Goal: Task Accomplishment & Management: Manage account settings

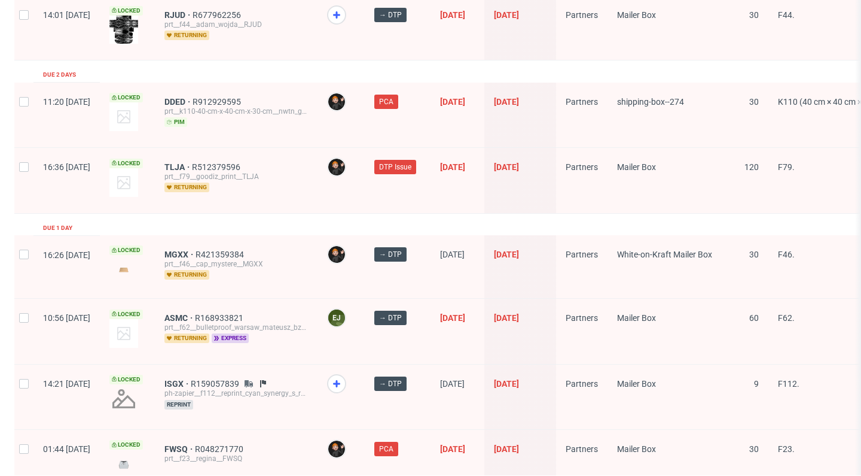
scroll to position [1958, 0]
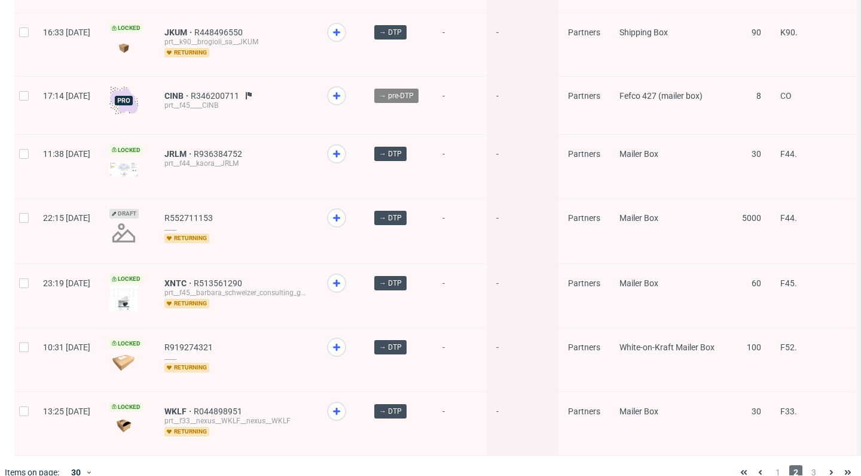
scroll to position [1707, 0]
click at [772, 465] on span "1" at bounding box center [778, 472] width 13 height 14
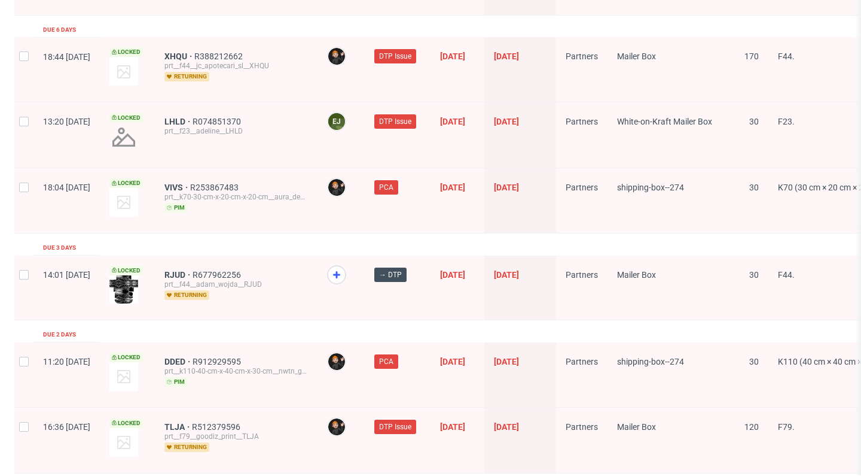
scroll to position [1809, 0]
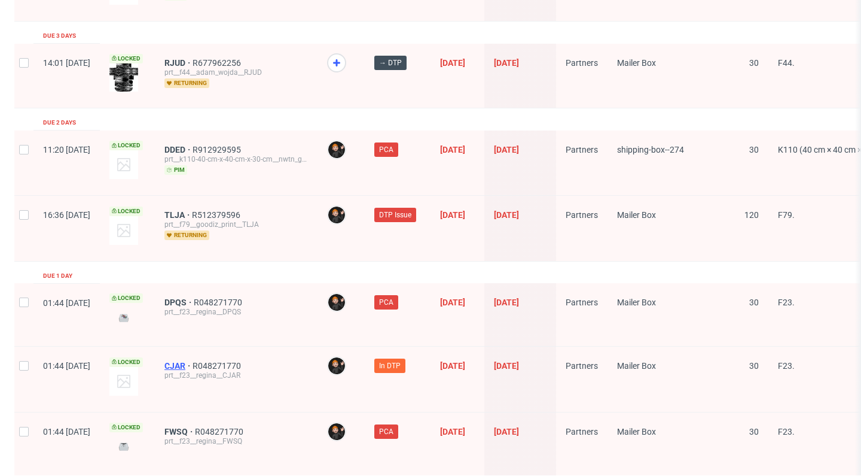
click at [193, 361] on span "CJAR" at bounding box center [179, 366] width 28 height 10
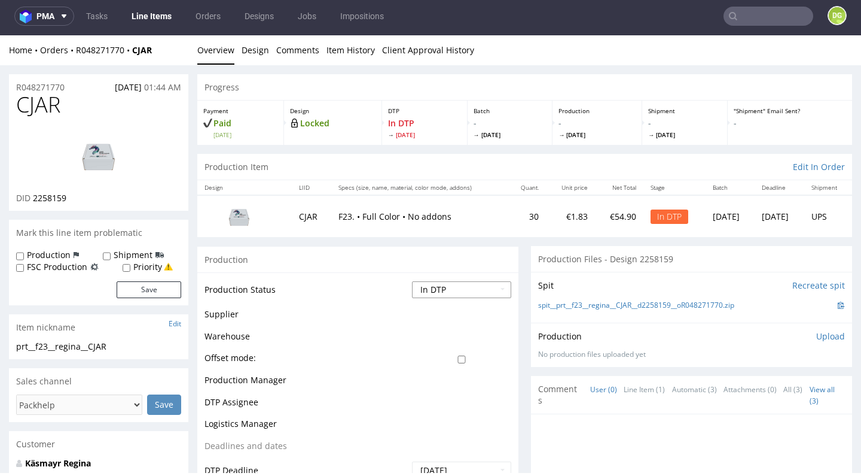
select select "dtp_ca_needed"
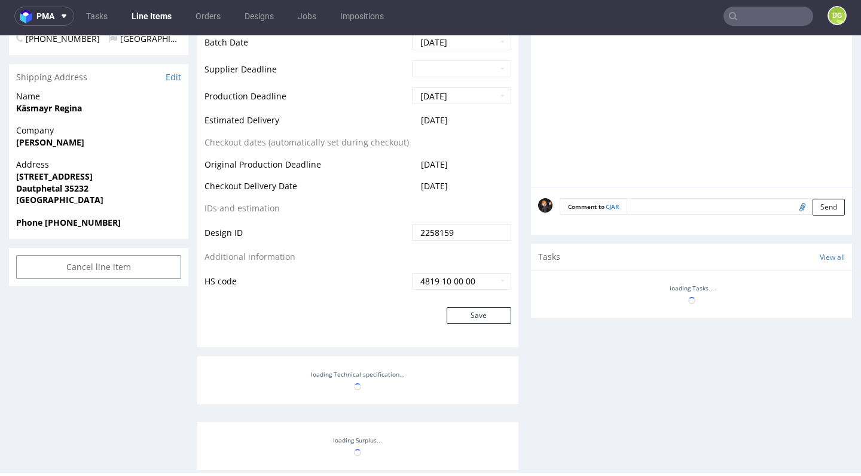
scroll to position [519, 0]
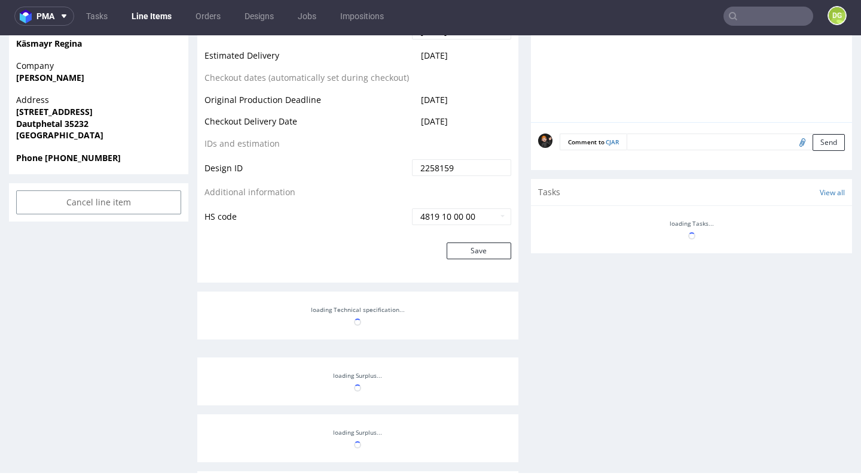
click at [471, 259] on button "Save" at bounding box center [479, 250] width 65 height 17
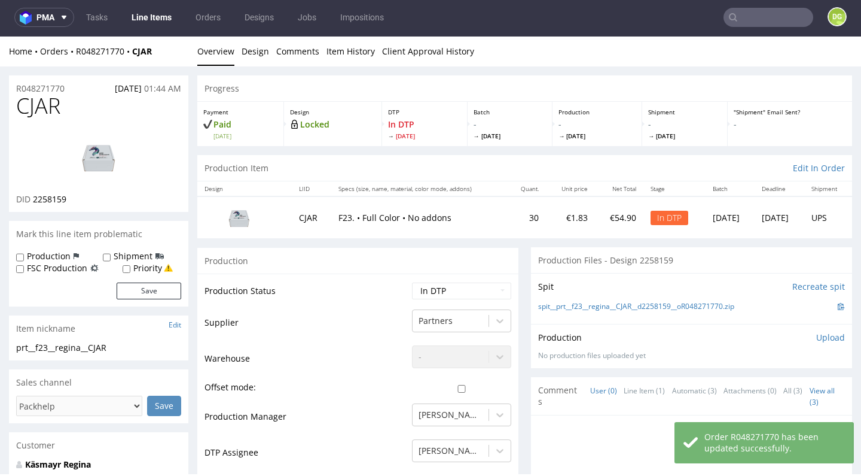
scroll to position [0, 0]
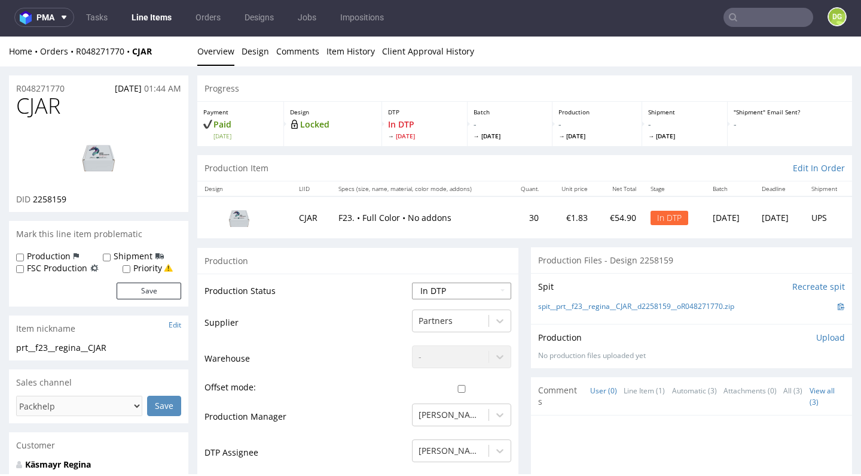
select select "dtp_ca_needed"
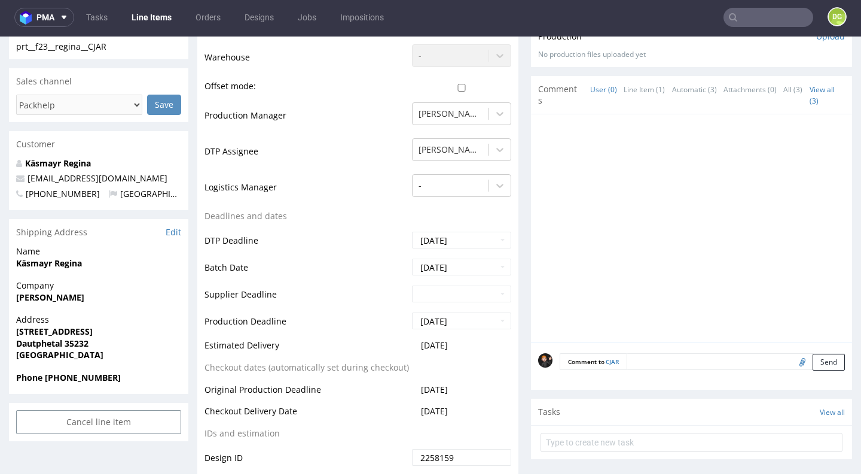
scroll to position [681, 0]
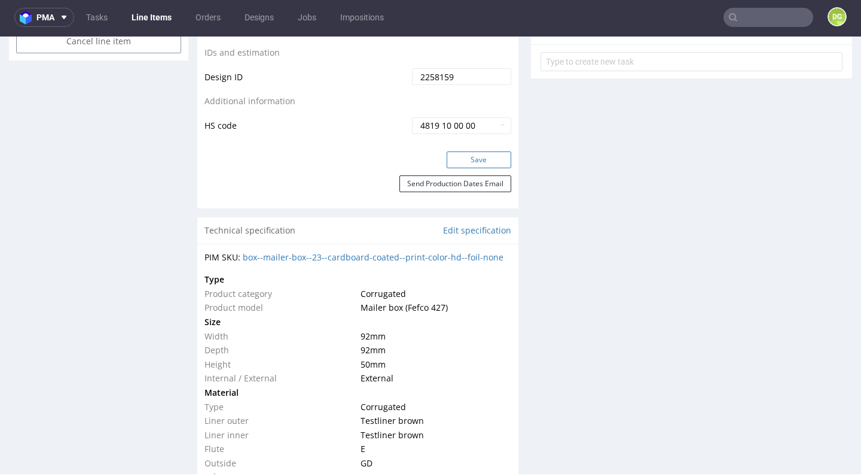
click at [466, 162] on button "Save" at bounding box center [479, 159] width 65 height 17
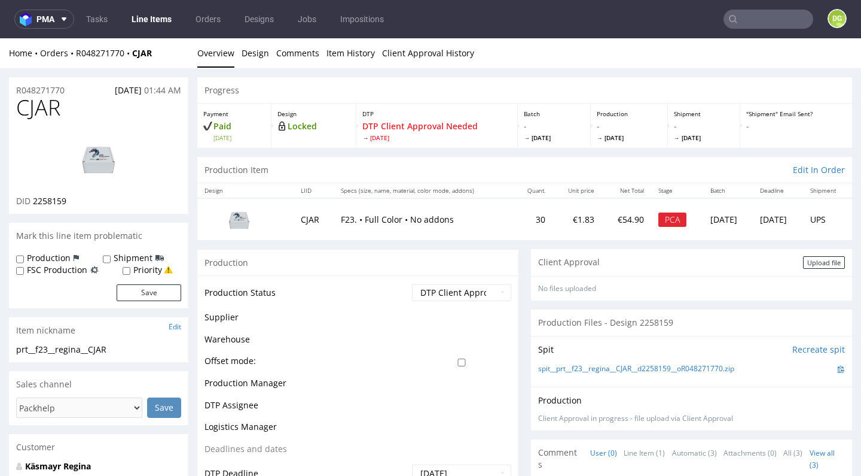
scroll to position [0, 0]
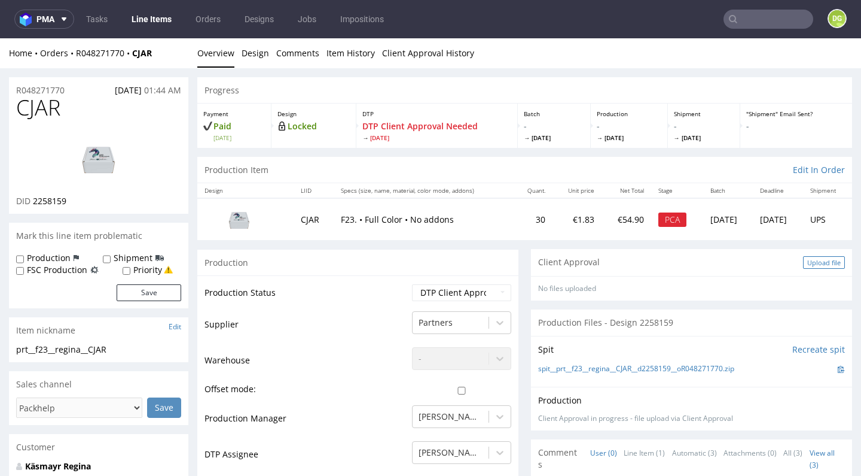
click at [808, 267] on div "Upload file" at bounding box center [824, 262] width 42 height 13
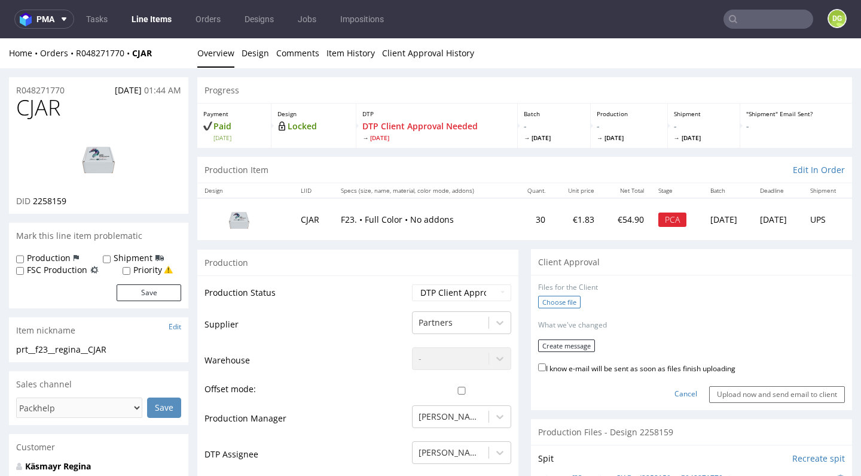
click at [558, 297] on label "Choose file" at bounding box center [559, 302] width 42 height 13
click at [0, 38] on input "Choose file" at bounding box center [0, 38] width 0 height 0
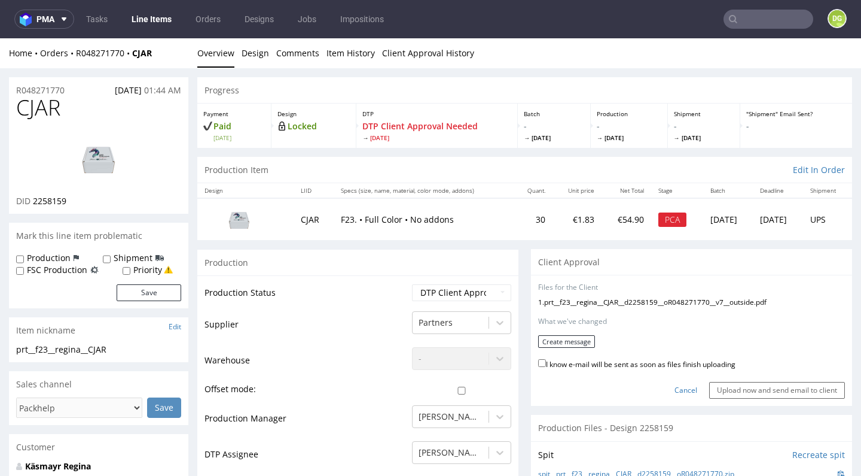
drag, startPoint x: 621, startPoint y: 364, endPoint x: 577, endPoint y: 349, distance: 46.7
click at [620, 364] on label "I know e-mail will be sent as soon as files finish uploading" at bounding box center [636, 363] width 197 height 13
click at [546, 364] on input "I know e-mail will be sent as soon as files finish uploading" at bounding box center [542, 363] width 8 height 8
checkbox input "true"
click at [564, 343] on button "Create message" at bounding box center [566, 341] width 57 height 13
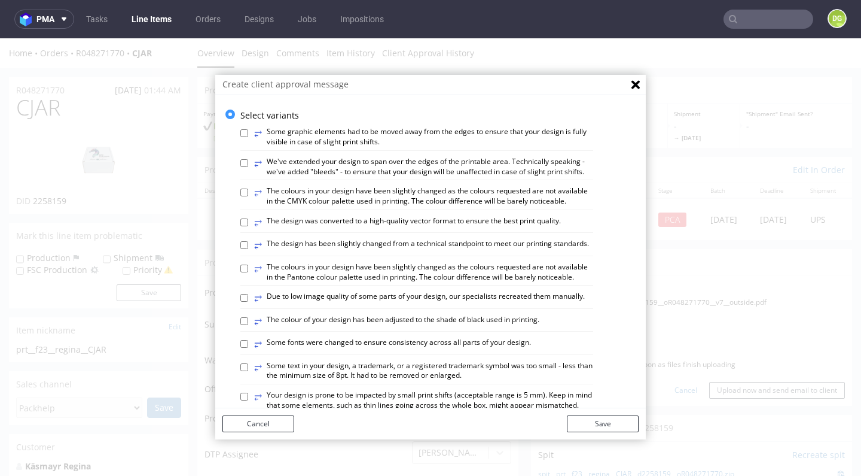
click at [406, 247] on label "⥂ The design has been slightly changed from a technical standpoint to meet our …" at bounding box center [421, 245] width 335 height 13
click at [248, 247] on input "⥂ The design has been slightly changed from a technical standpoint to meet our …" at bounding box center [244, 245] width 8 height 8
checkbox input "true"
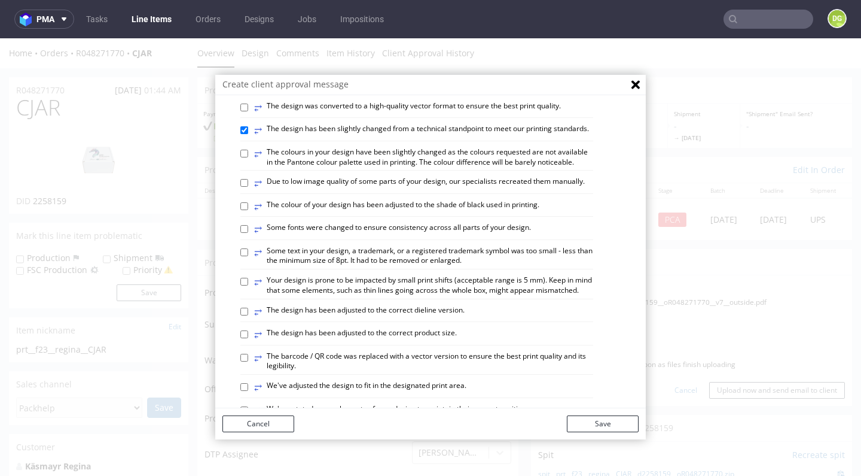
scroll to position [197, 0]
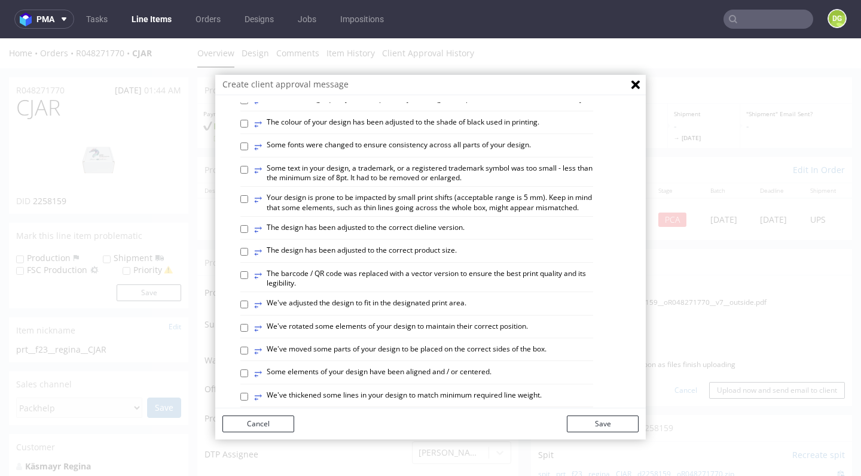
click at [448, 367] on label "⥂ Some elements of your design have been aligned and / or centered." at bounding box center [372, 373] width 237 height 13
click at [248, 369] on input "⥂ Some elements of your design have been aligned and / or centered." at bounding box center [244, 373] width 8 height 8
checkbox input "true"
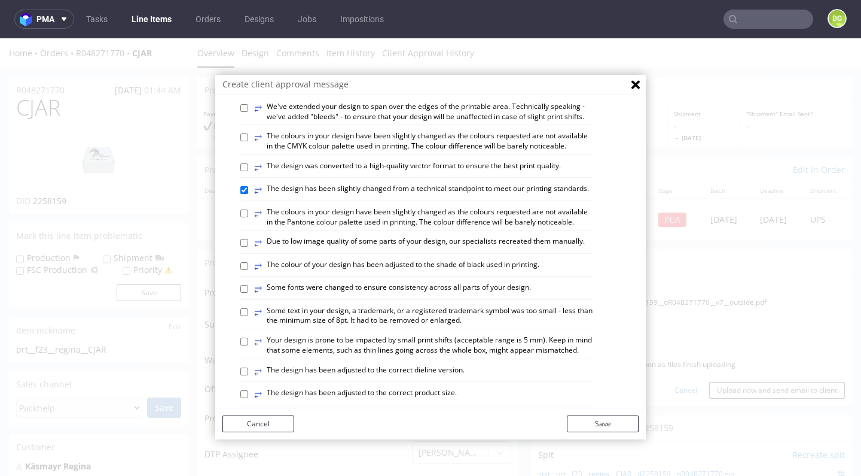
scroll to position [54, 0]
click at [598, 424] on button "Save" at bounding box center [603, 423] width 72 height 17
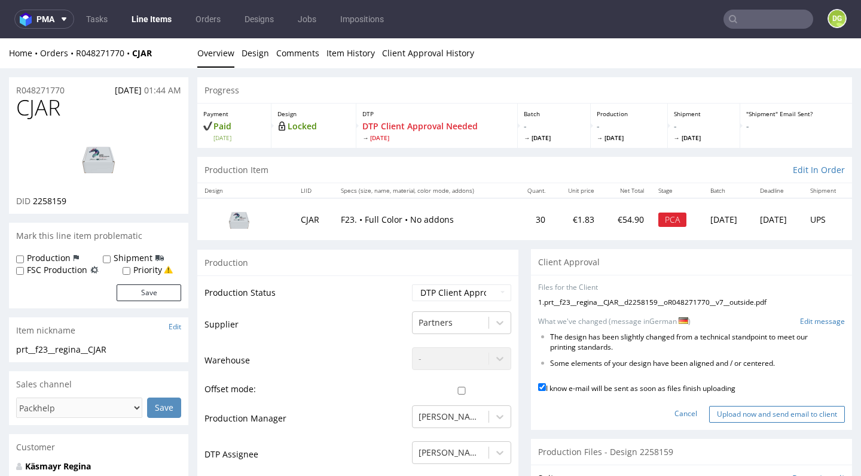
click at [742, 406] on input "Upload now and send email to client" at bounding box center [777, 414] width 136 height 17
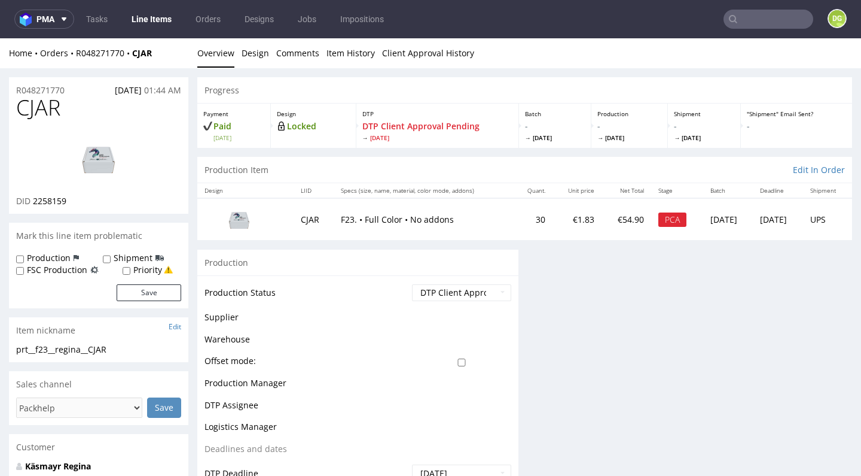
scroll to position [0, 0]
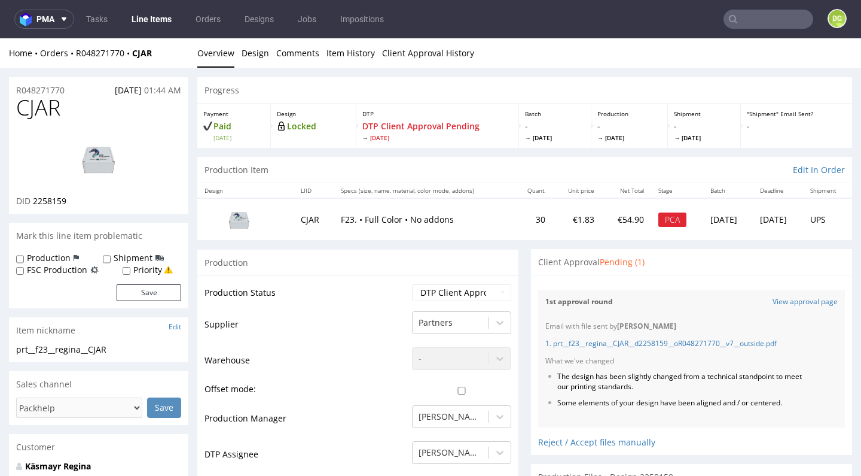
click at [162, 19] on link "Line Items" at bounding box center [151, 19] width 54 height 19
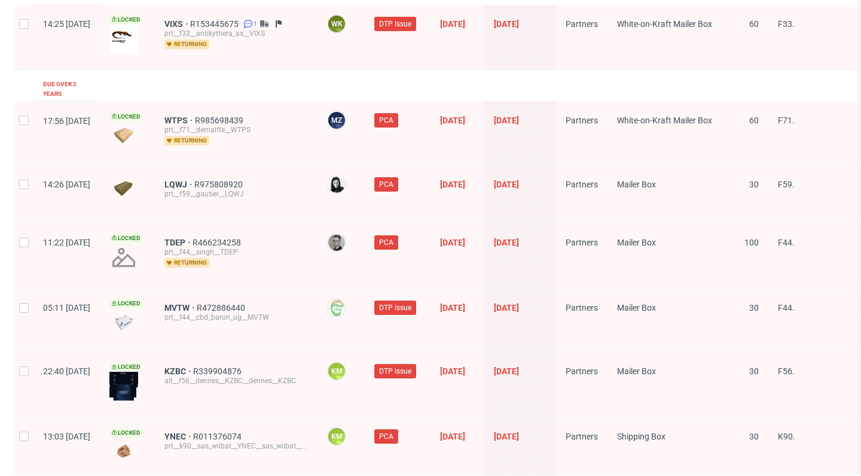
scroll to position [161, 0]
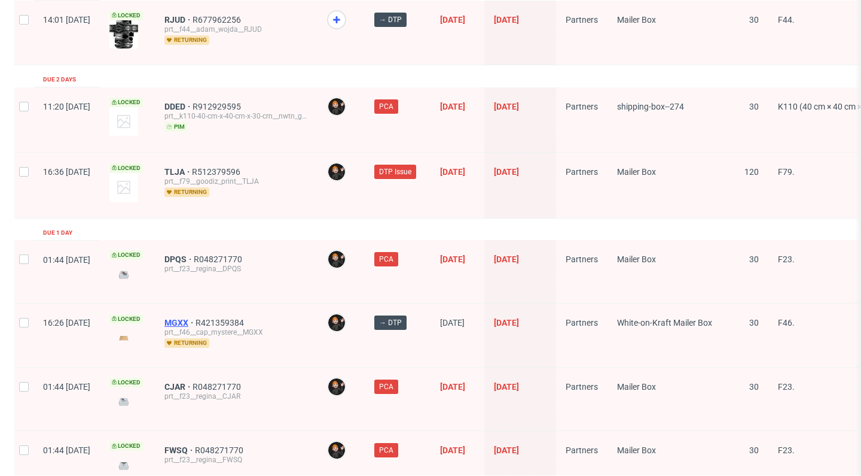
click at [196, 318] on span "MGXX" at bounding box center [180, 323] width 31 height 10
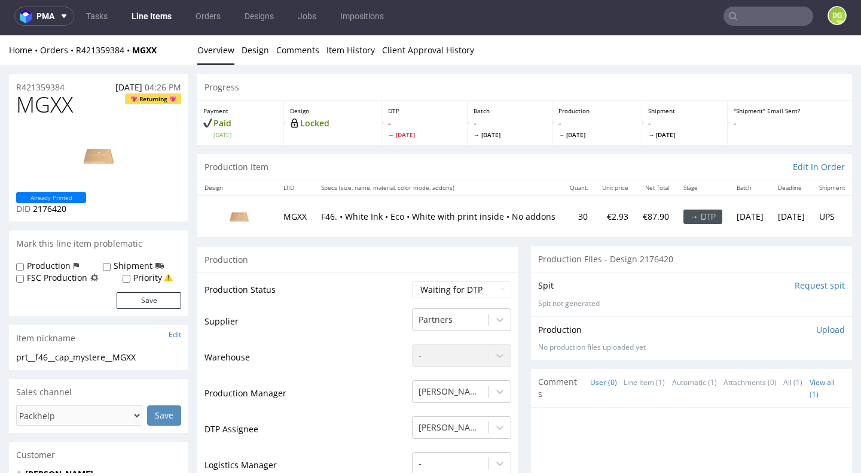
select select "dtp_in_process"
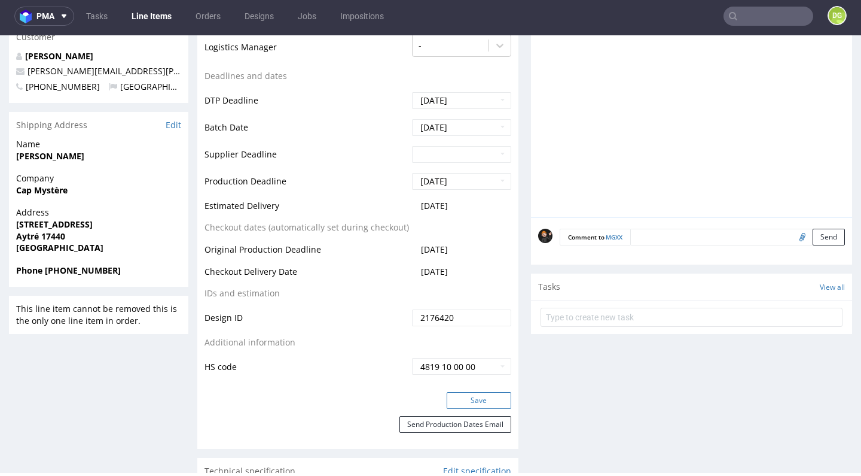
click at [467, 400] on button "Save" at bounding box center [479, 400] width 65 height 17
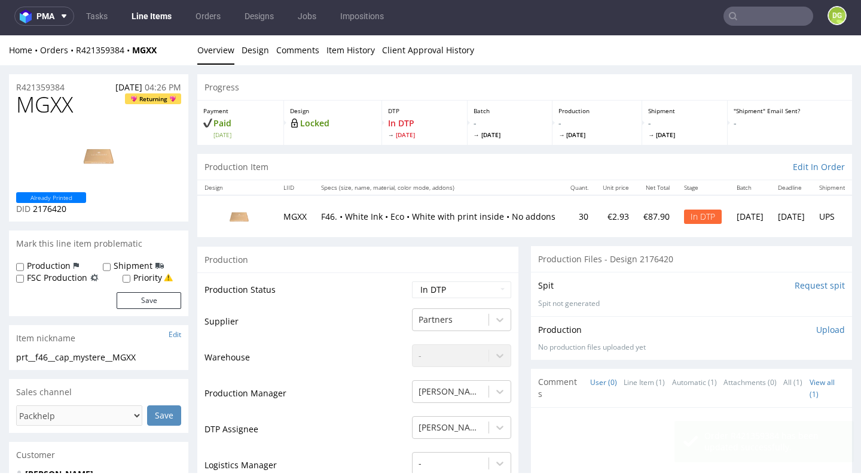
click at [45, 109] on span "MGXX" at bounding box center [44, 105] width 57 height 24
copy span "MGXX"
click at [249, 51] on link "Design" at bounding box center [256, 49] width 28 height 29
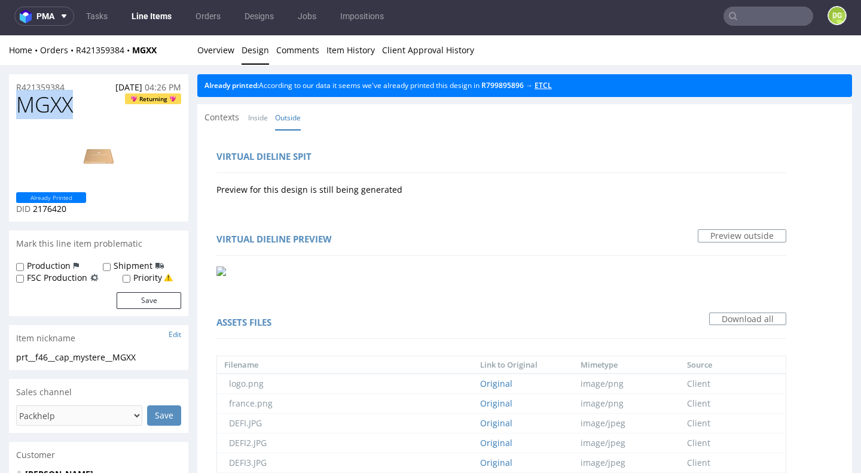
scroll to position [1, 0]
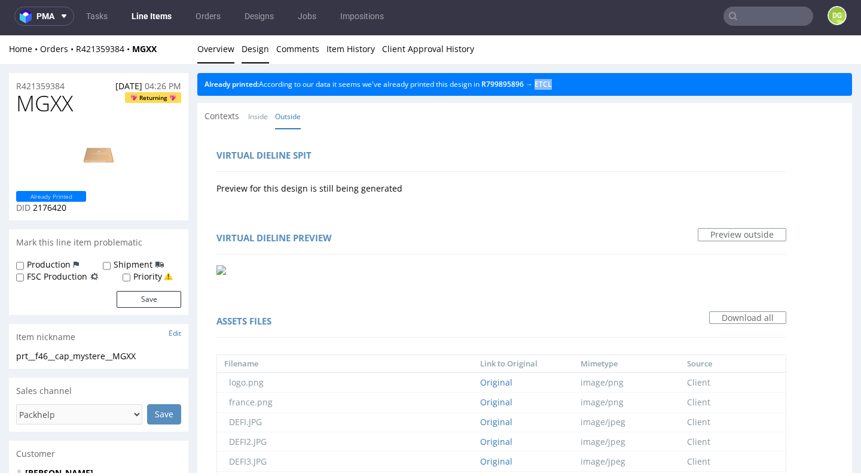
click at [221, 53] on link "Overview" at bounding box center [215, 48] width 37 height 29
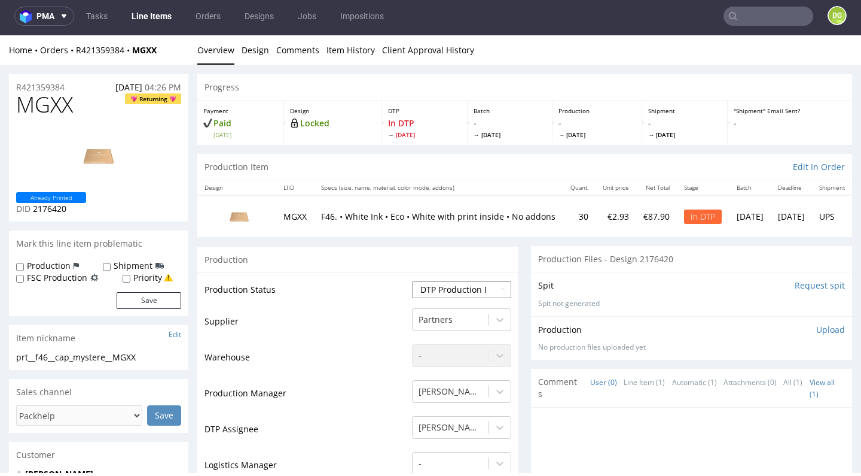
scroll to position [0, 0]
select select "dtp_ca_needed"
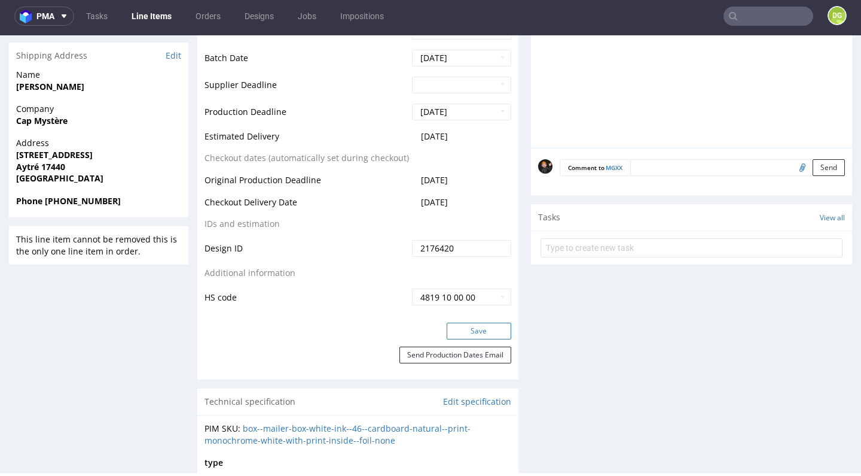
click at [470, 330] on button "Save" at bounding box center [479, 330] width 65 height 17
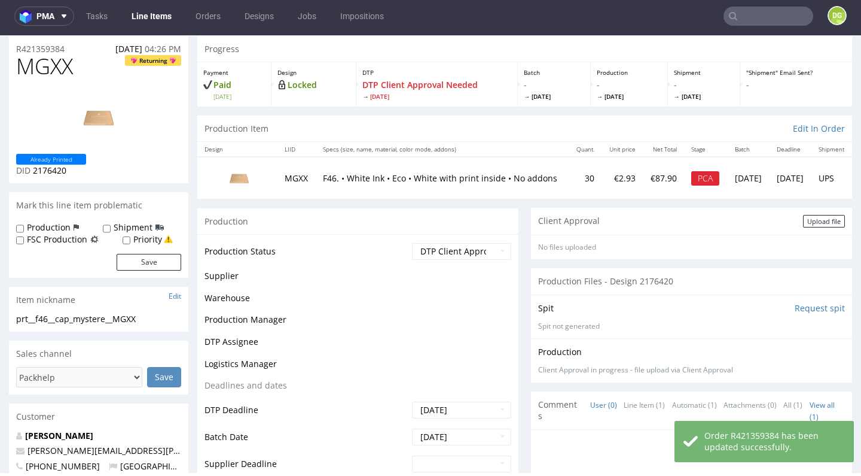
scroll to position [38, 0]
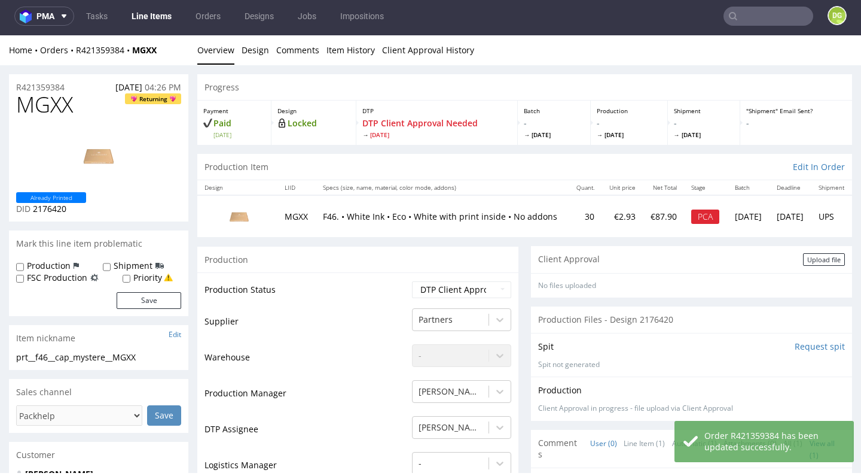
drag, startPoint x: 813, startPoint y: 258, endPoint x: 773, endPoint y: 261, distance: 40.2
click at [813, 258] on div "Upload file" at bounding box center [824, 259] width 42 height 13
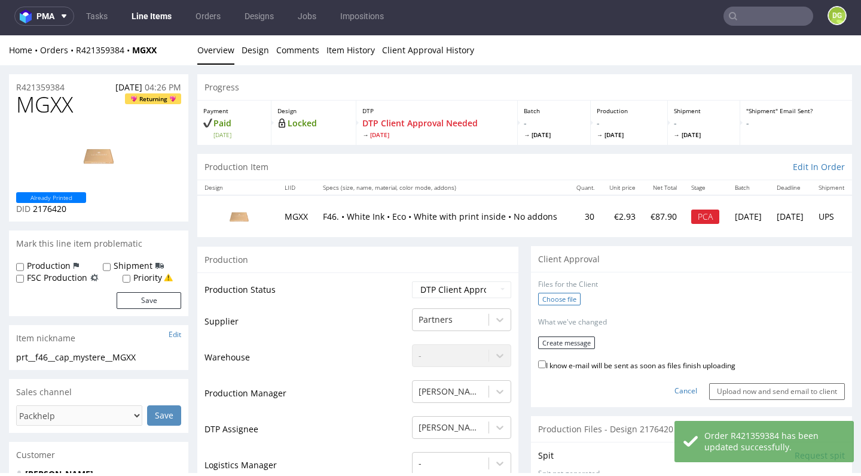
click at [551, 297] on label "Choose file" at bounding box center [559, 299] width 42 height 13
click at [0, 35] on input "Choose file" at bounding box center [0, 35] width 0 height 0
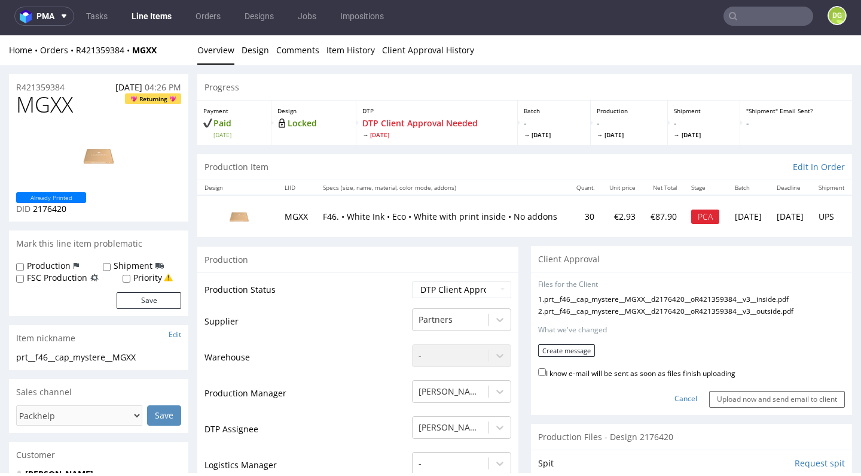
click at [564, 371] on label "I know e-mail will be sent as soon as files finish uploading" at bounding box center [636, 372] width 197 height 13
click at [546, 371] on input "I know e-mail will be sent as soon as files finish uploading" at bounding box center [542, 372] width 8 height 8
checkbox input "true"
click at [571, 349] on button "Create message" at bounding box center [566, 350] width 57 height 13
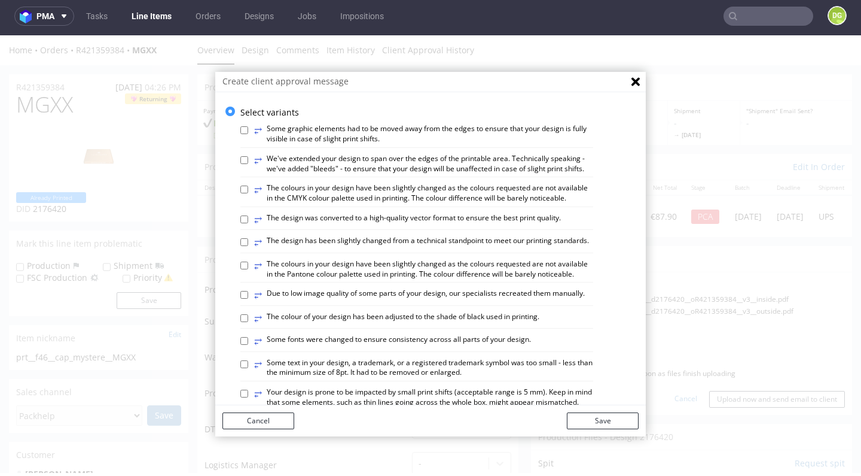
click at [434, 236] on label "⥂ The design has been slightly changed from a technical standpoint to meet our …" at bounding box center [421, 242] width 335 height 13
click at [248, 238] on input "⥂ The design has been slightly changed from a technical standpoint to meet our …" at bounding box center [244, 242] width 8 height 8
click at [425, 240] on label "⥂ The design has been slightly changed from a technical standpoint to meet our …" at bounding box center [421, 242] width 335 height 13
click at [248, 240] on input "⥂ The design has been slightly changed from a technical standpoint to meet our …" at bounding box center [244, 242] width 8 height 8
checkbox input "false"
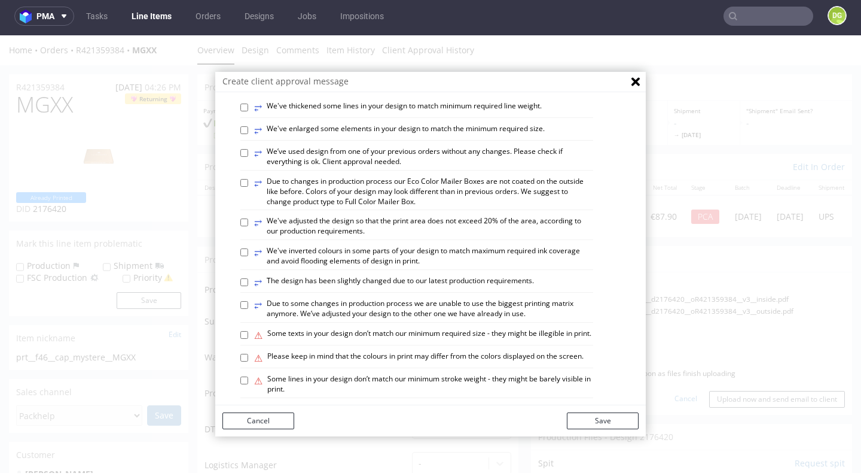
scroll to position [475, 0]
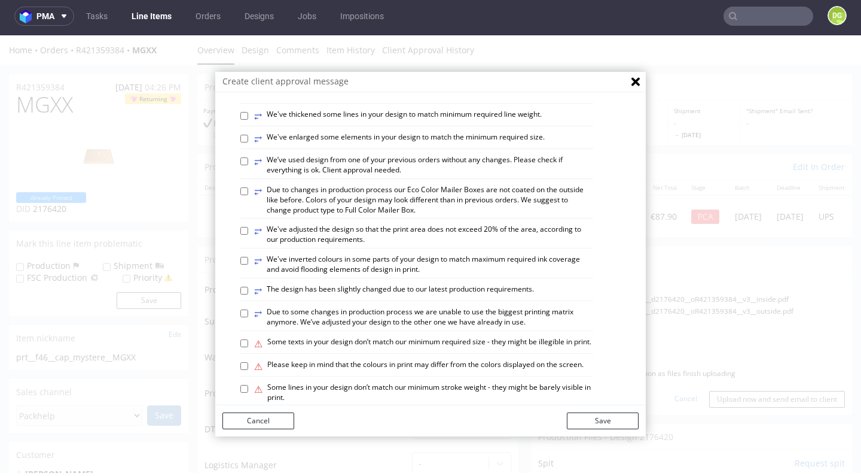
click at [451, 155] on label "⥂ We’ve used design from one of your previous orders without any changes. Pleas…" at bounding box center [423, 165] width 339 height 20
click at [248, 157] on input "⥂ We’ve used design from one of your previous orders without any changes. Pleas…" at bounding box center [244, 161] width 8 height 8
checkbox input "true"
click at [601, 415] on button "Save" at bounding box center [603, 420] width 72 height 17
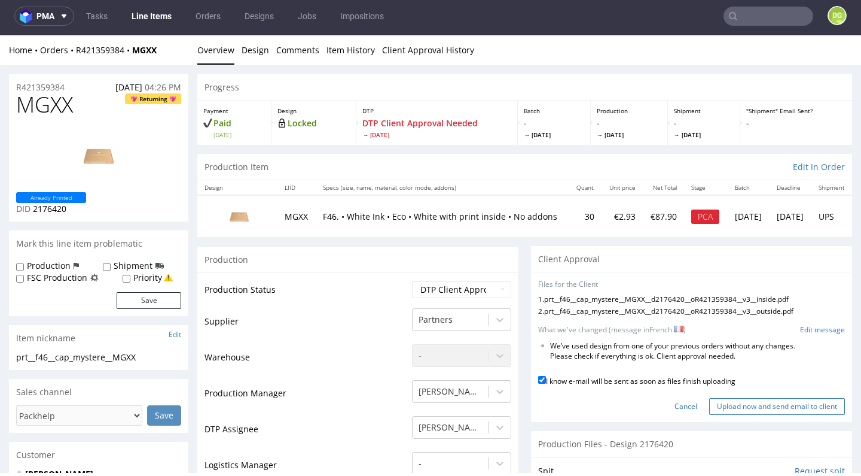
click at [758, 398] on input "Upload now and send email to client" at bounding box center [777, 406] width 136 height 17
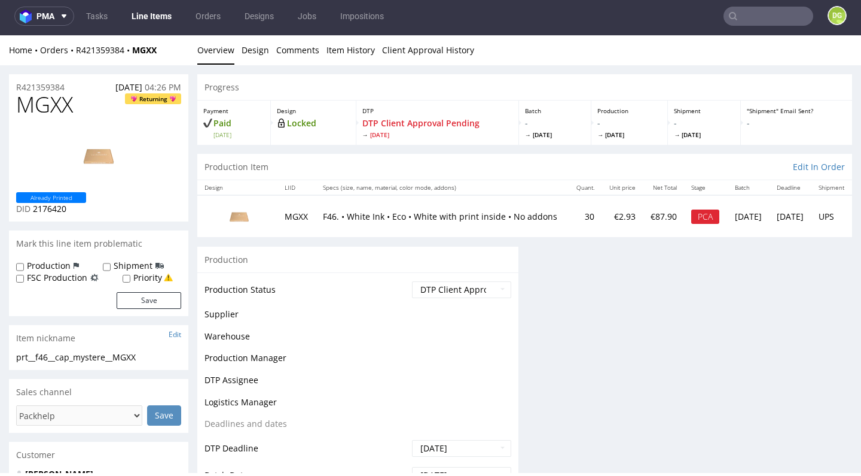
scroll to position [0, 0]
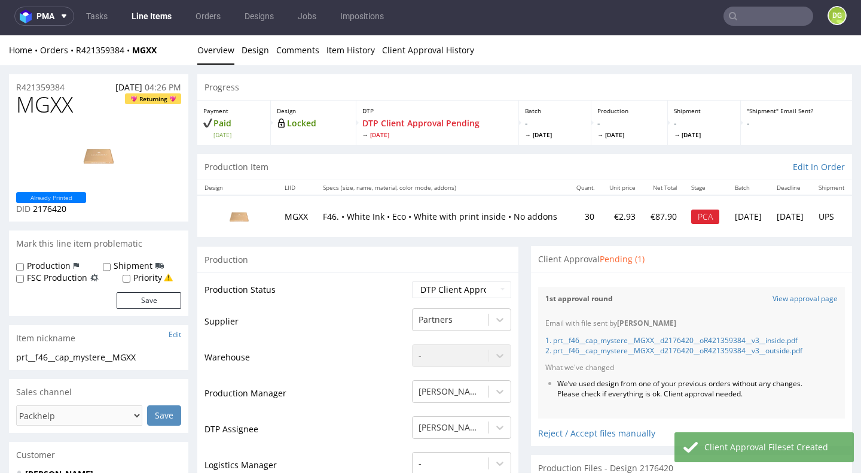
click at [167, 23] on link "Line Items" at bounding box center [151, 16] width 54 height 19
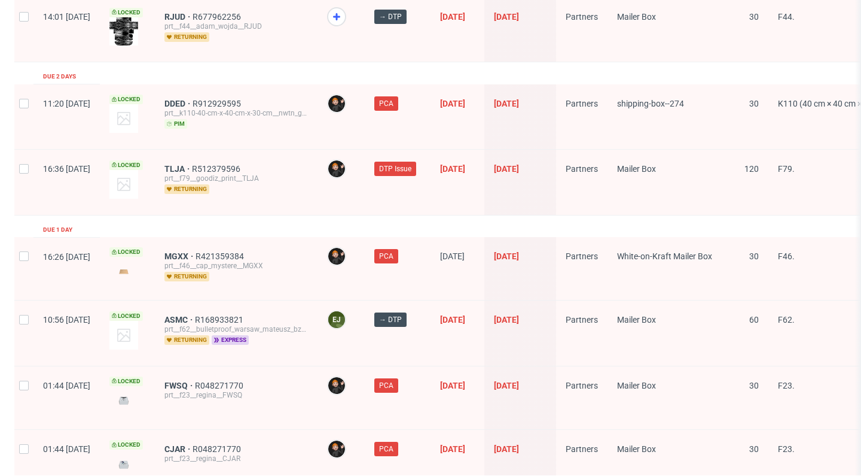
scroll to position [1956, 0]
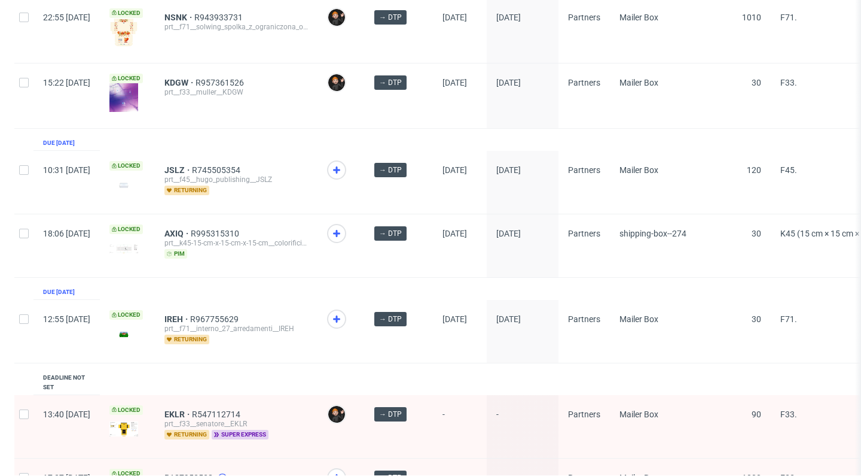
scroll to position [449, 0]
click at [362, 162] on div at bounding box center [341, 181] width 47 height 63
click at [344, 162] on icon at bounding box center [337, 169] width 14 height 14
click at [340, 315] on use at bounding box center [336, 318] width 7 height 7
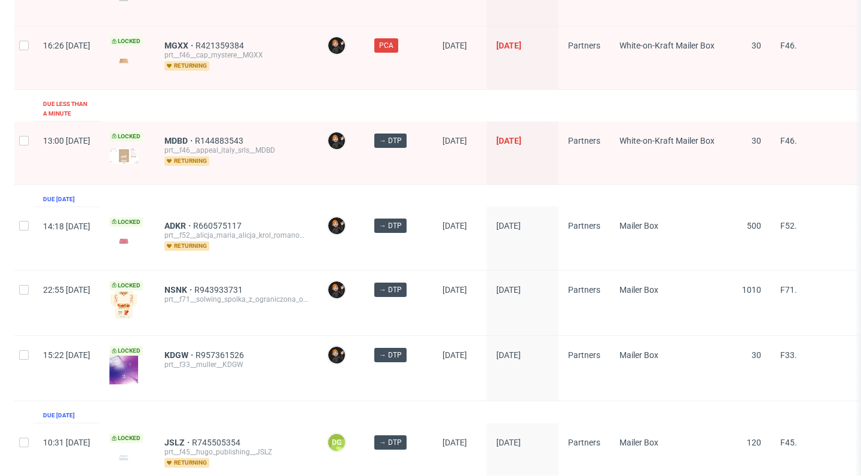
scroll to position [167, 0]
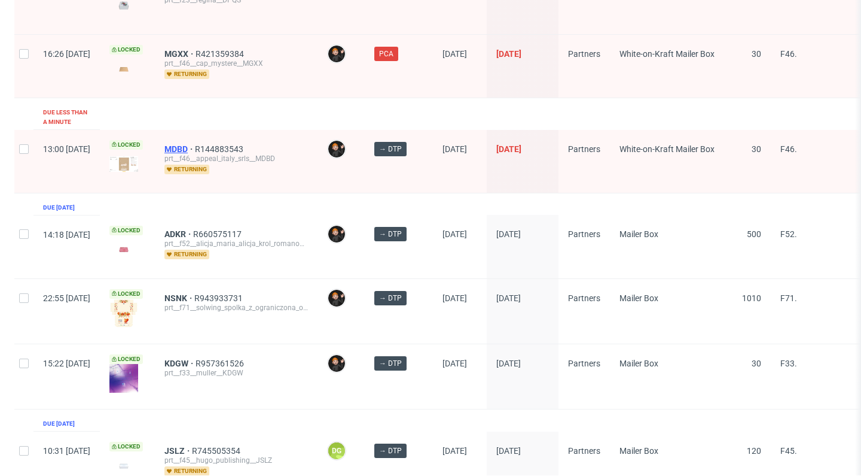
click at [195, 144] on span "MDBD" at bounding box center [180, 149] width 31 height 10
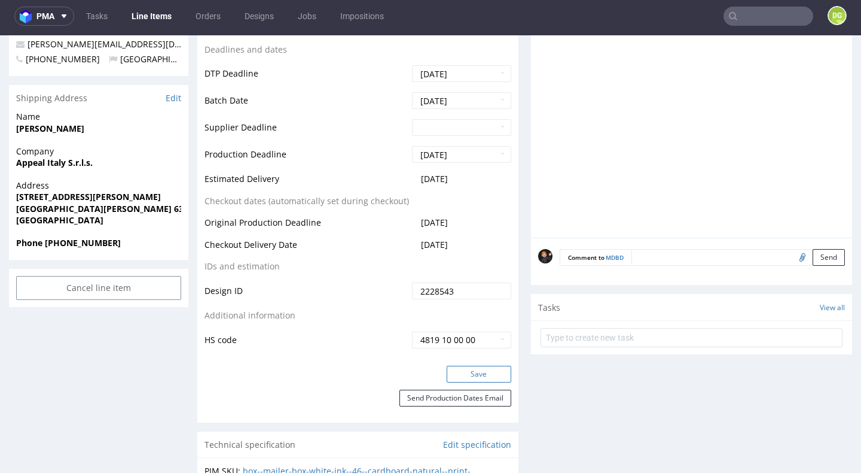
click at [485, 368] on button "Save" at bounding box center [479, 374] width 65 height 17
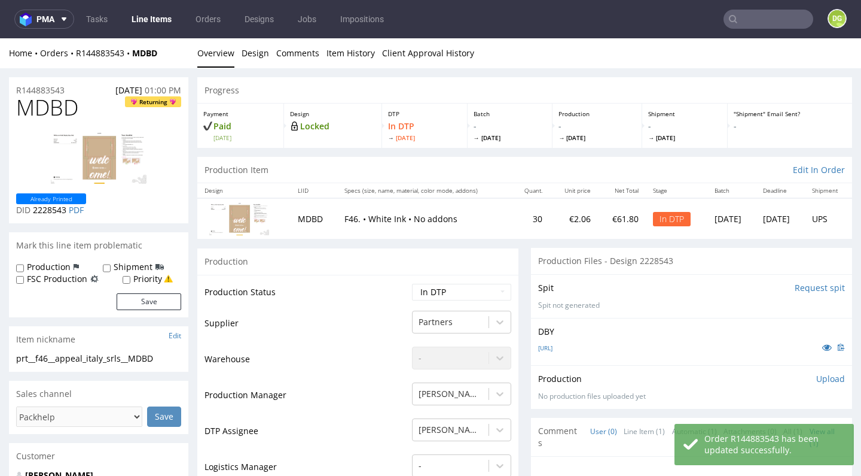
click at [50, 98] on span "MDBD" at bounding box center [47, 108] width 62 height 24
copy span "MDBD"
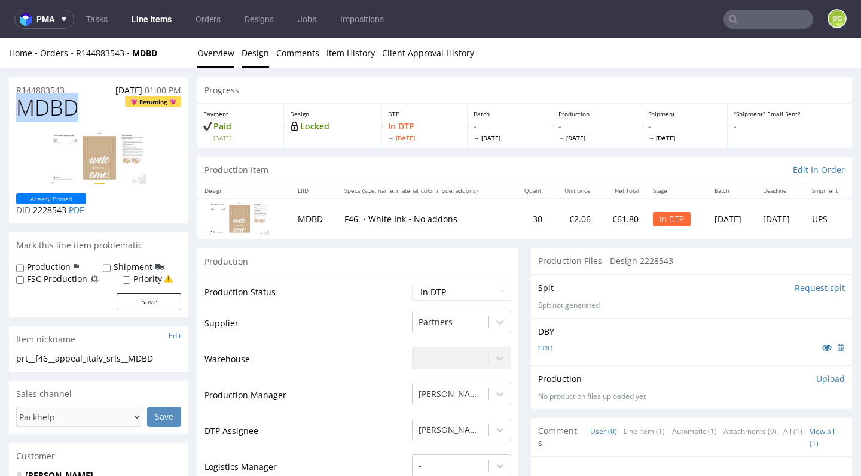
click at [254, 53] on link "Design" at bounding box center [256, 52] width 28 height 29
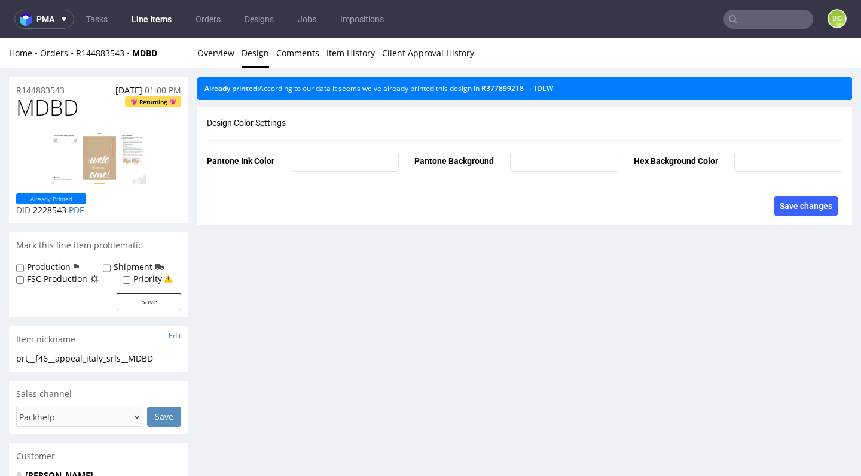
drag, startPoint x: 564, startPoint y: 117, endPoint x: 562, endPoint y: 109, distance: 7.4
click at [564, 117] on div "Design Color Settings Pantone Ink Color Pantone Background Hex Background Color…" at bounding box center [524, 166] width 655 height 118
click at [226, 54] on link "Overview" at bounding box center [215, 52] width 37 height 29
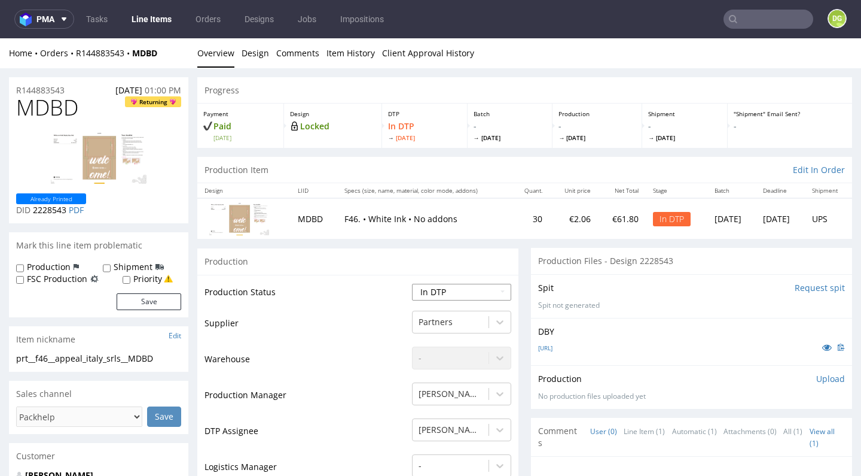
select select "dtp_ca_needed"
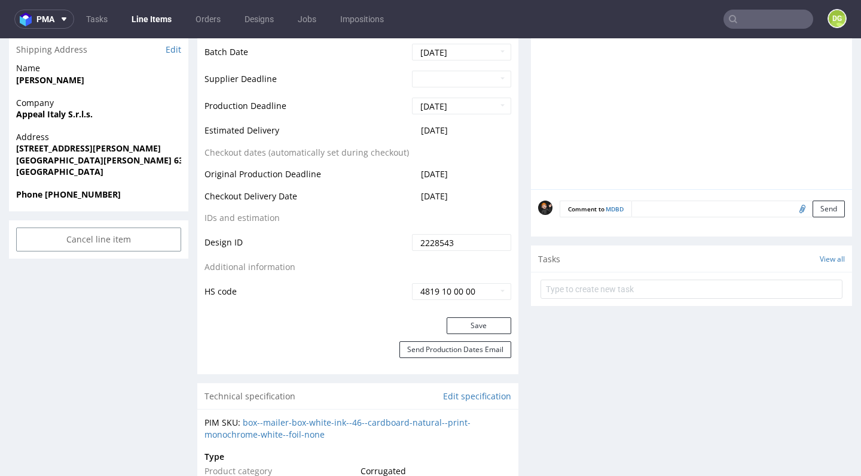
scroll to position [497, 0]
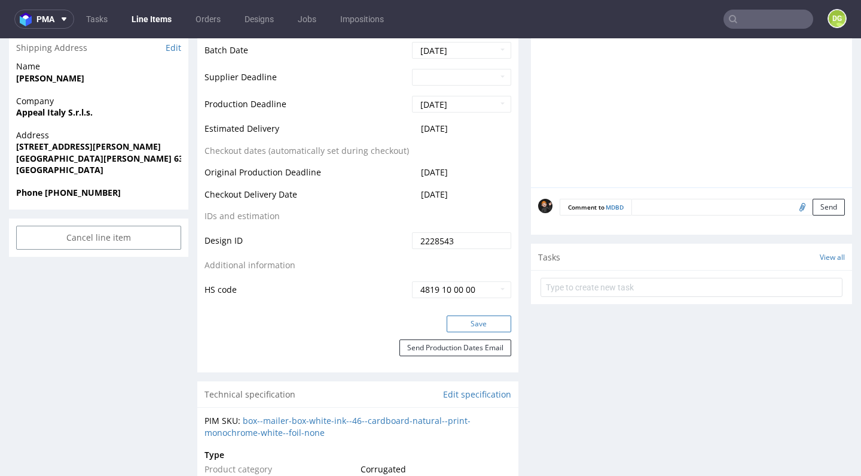
click at [463, 315] on button "Save" at bounding box center [479, 323] width 65 height 17
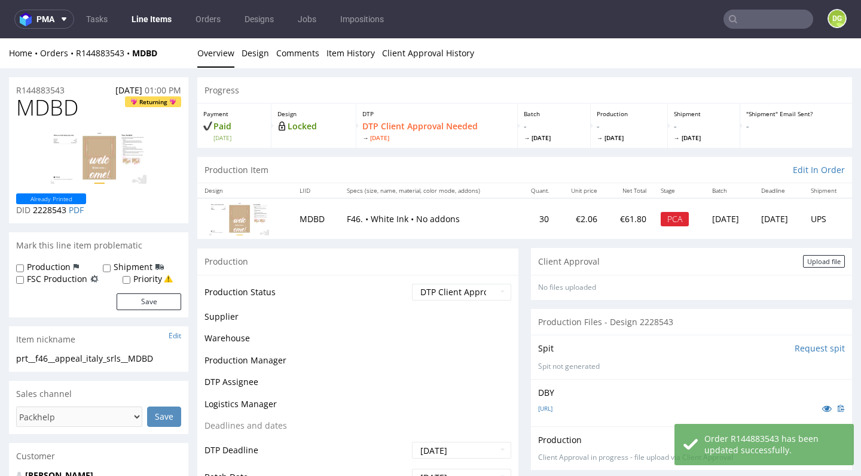
scroll to position [38, 0]
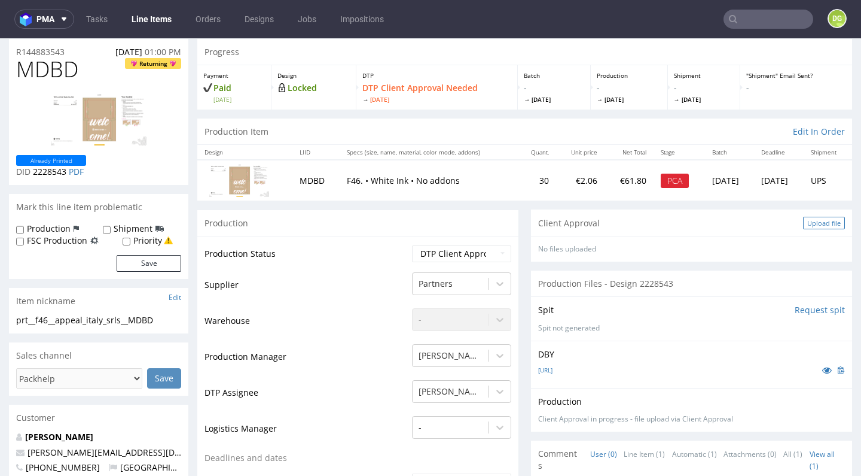
click at [803, 224] on div "Upload file" at bounding box center [824, 223] width 42 height 13
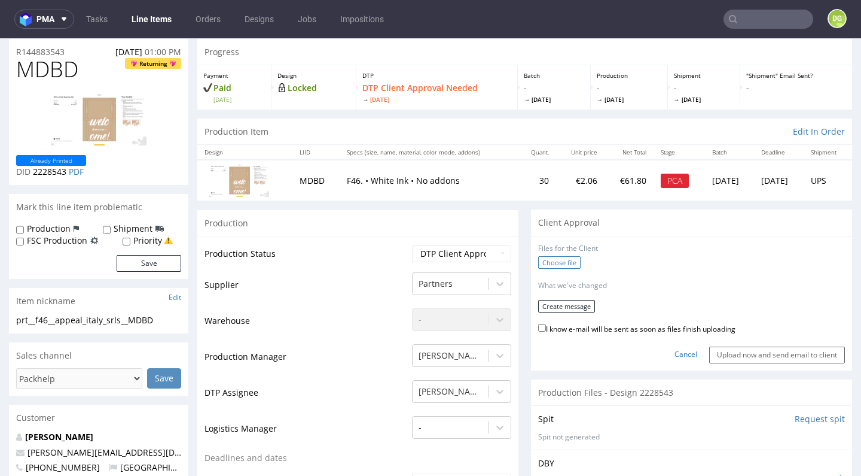
click at [562, 260] on label "Choose file" at bounding box center [559, 262] width 42 height 13
click at [0, 38] on input "Choose file" at bounding box center [0, 38] width 0 height 0
click at [681, 324] on label "I know e-mail will be sent as soon as files finish uploading" at bounding box center [636, 324] width 197 height 13
click at [546, 324] on input "I know e-mail will be sent as soon as files finish uploading" at bounding box center [542, 324] width 8 height 8
checkbox input "true"
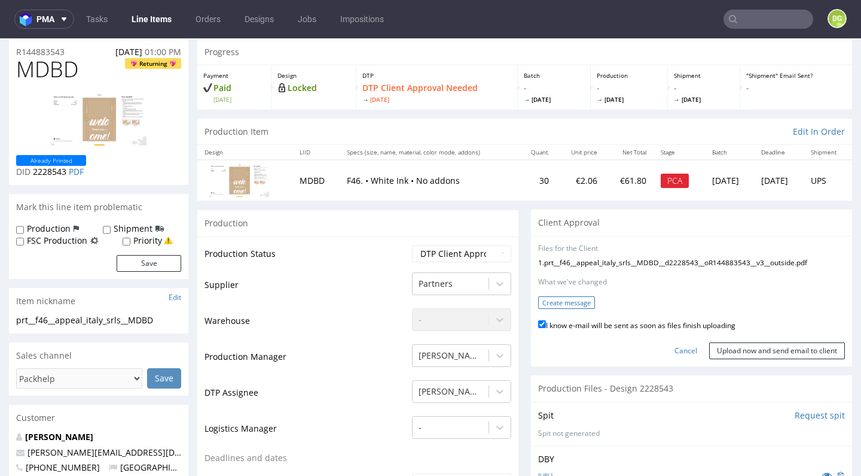
drag, startPoint x: 595, startPoint y: 309, endPoint x: 580, endPoint y: 300, distance: 18.0
click at [595, 309] on form "Files for the Client 1 . prt__f46__appeal_italy_srls__MDBD__d2228543__oR1448835…" at bounding box center [691, 301] width 307 height 116
click at [579, 299] on button "Create message" at bounding box center [566, 302] width 57 height 13
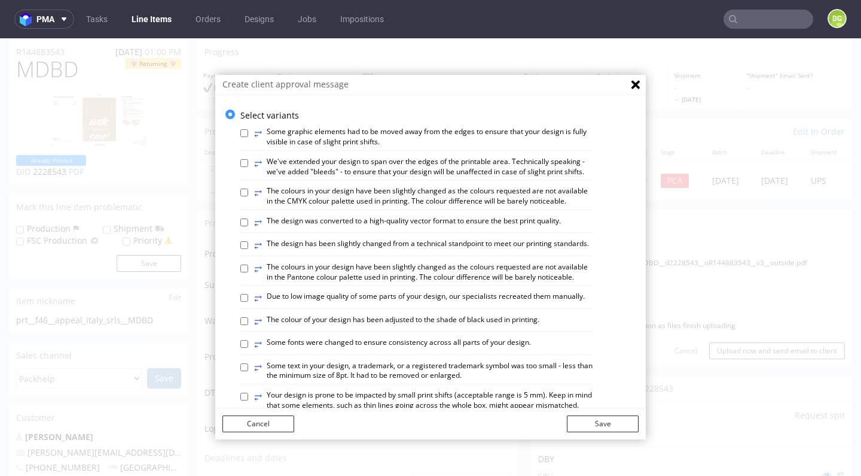
click at [365, 242] on label "⥂ The design has been slightly changed from a technical standpoint to meet our …" at bounding box center [421, 245] width 335 height 13
click at [248, 242] on input "⥂ The design has been slightly changed from a technical standpoint to meet our …" at bounding box center [244, 245] width 8 height 8
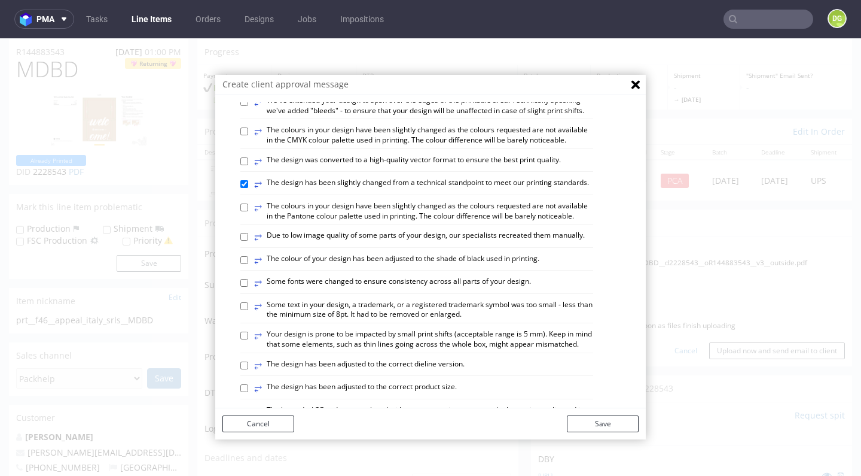
scroll to position [51, 0]
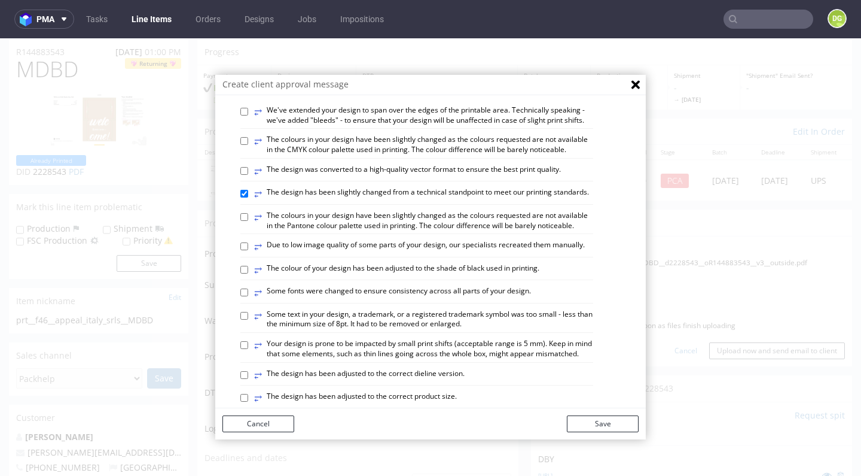
click at [562, 187] on label "⥂ The design has been slightly changed from a technical standpoint to meet our …" at bounding box center [421, 193] width 335 height 13
click at [248, 190] on input "⥂ The design has been slightly changed from a technical standpoint to meet our …" at bounding box center [244, 194] width 8 height 8
checkbox input "false"
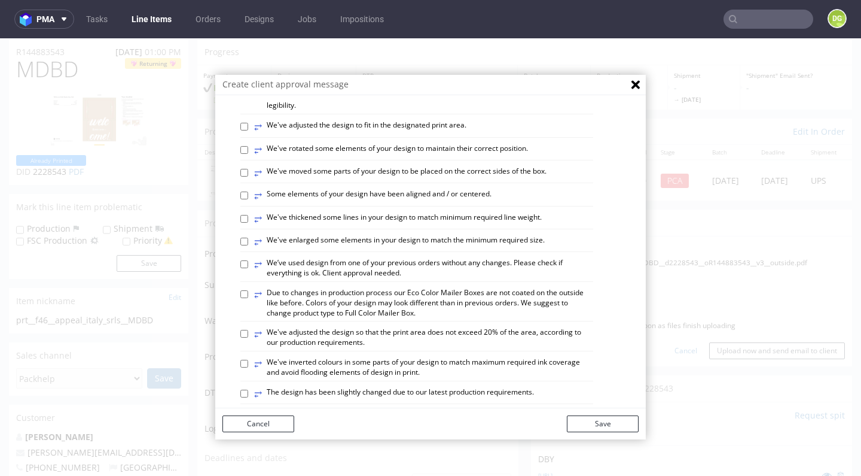
scroll to position [368, 0]
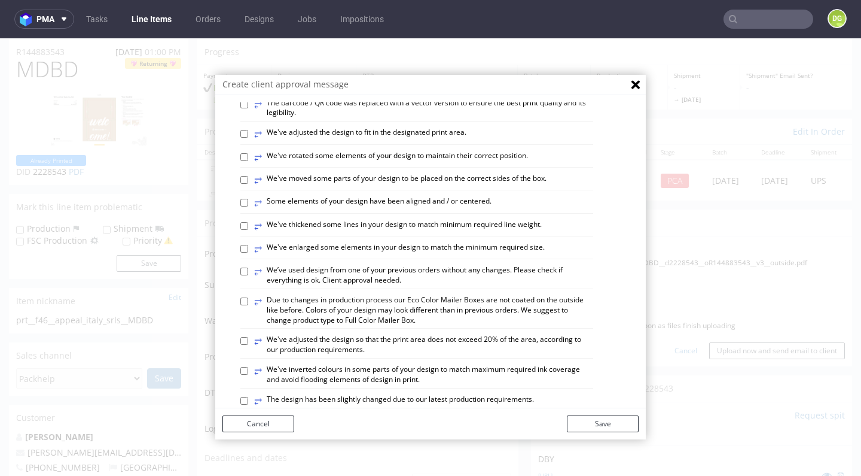
click at [371, 265] on label "⥂ We’ve used design from one of your previous orders without any changes. Pleas…" at bounding box center [423, 275] width 339 height 20
click at [248, 267] on input "⥂ We’ve used design from one of your previous orders without any changes. Pleas…" at bounding box center [244, 271] width 8 height 8
checkbox input "true"
click at [620, 433] on div "Cancel Save" at bounding box center [430, 423] width 431 height 31
click at [617, 427] on button "Save" at bounding box center [603, 423] width 72 height 17
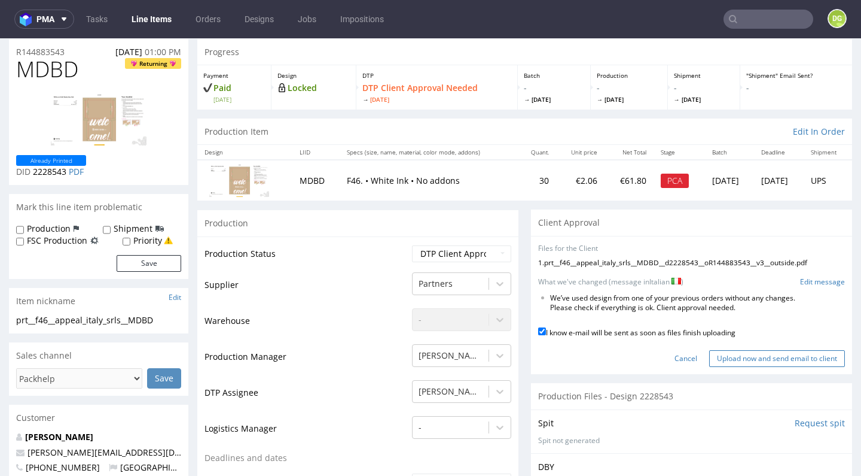
click at [804, 350] on input "Upload now and send email to client" at bounding box center [777, 358] width 136 height 17
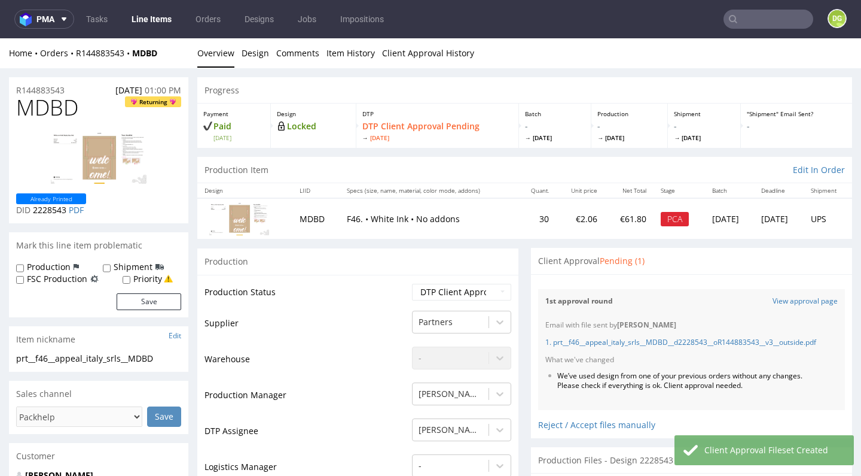
scroll to position [479, 0]
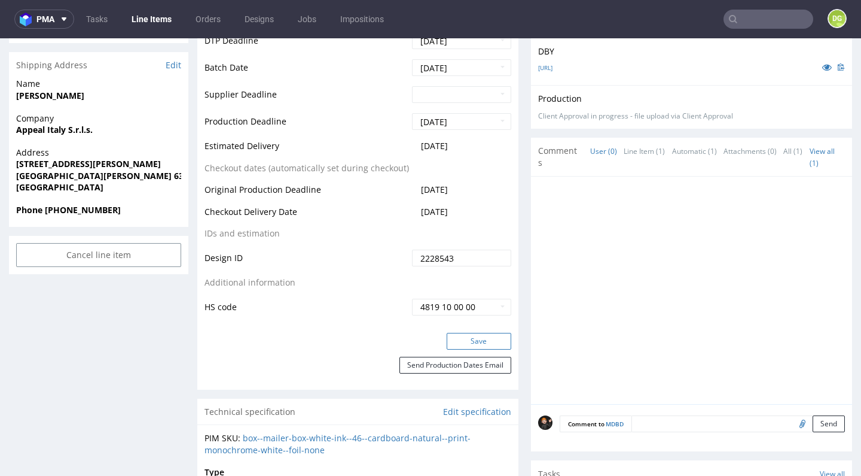
click at [480, 346] on div "Save" at bounding box center [357, 345] width 321 height 24
click at [471, 340] on button "Save" at bounding box center [479, 341] width 65 height 17
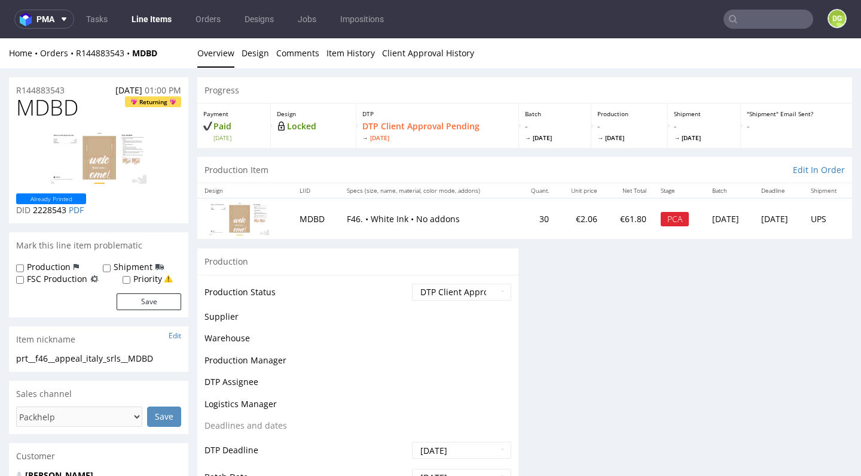
scroll to position [0, 0]
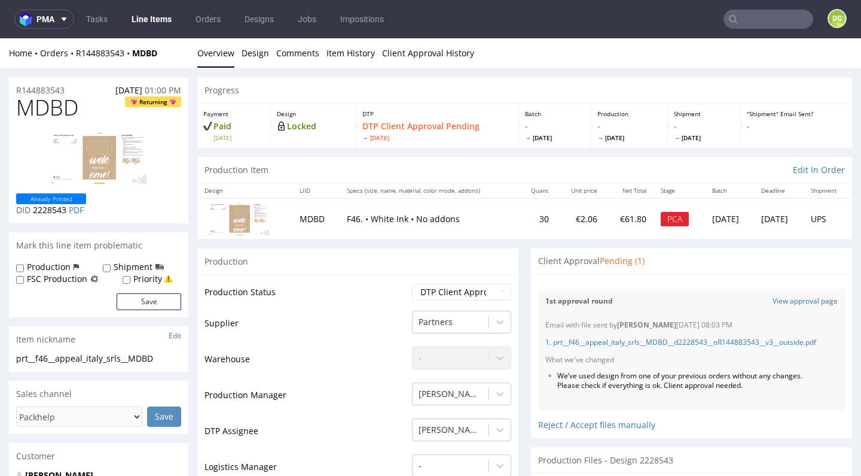
click at [133, 17] on link "Line Items" at bounding box center [151, 19] width 54 height 19
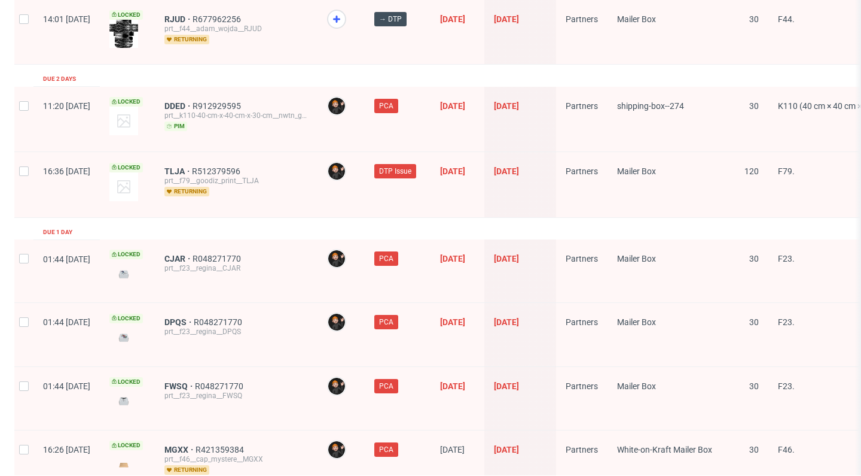
scroll to position [1954, 0]
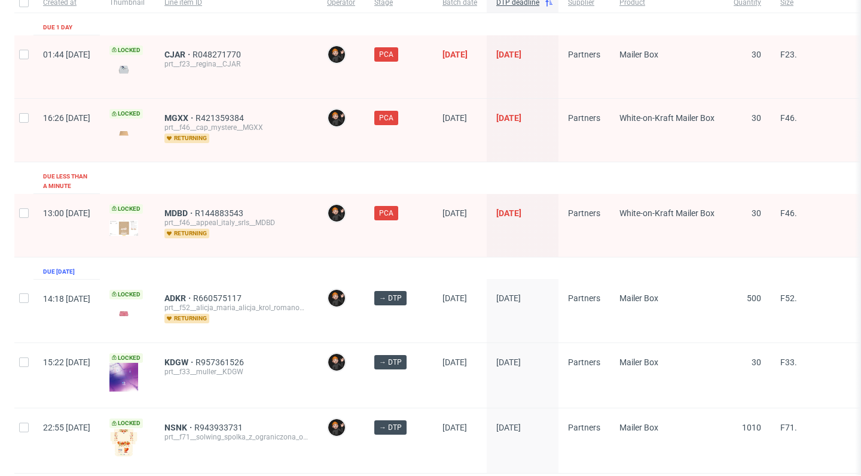
scroll to position [125, 0]
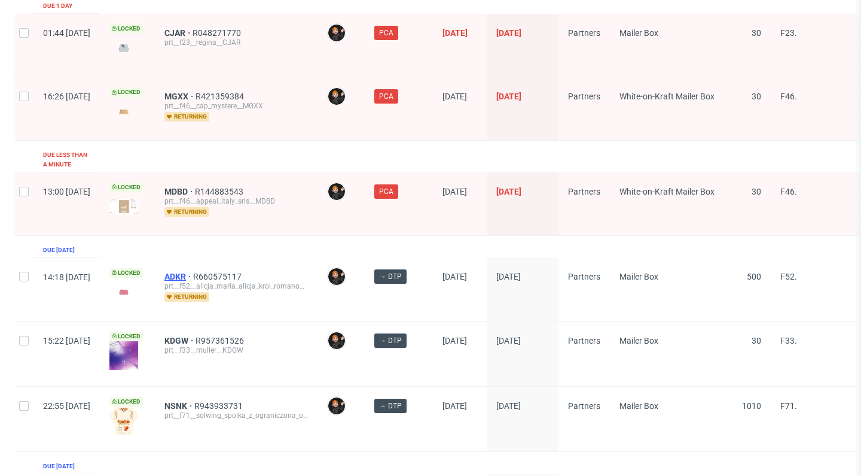
click at [193, 272] on span "ADKR" at bounding box center [179, 277] width 29 height 10
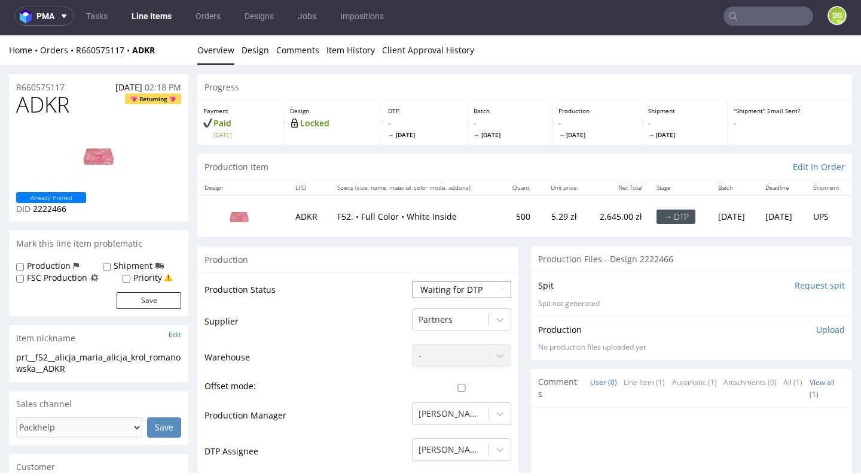
select select "dtp_in_process"
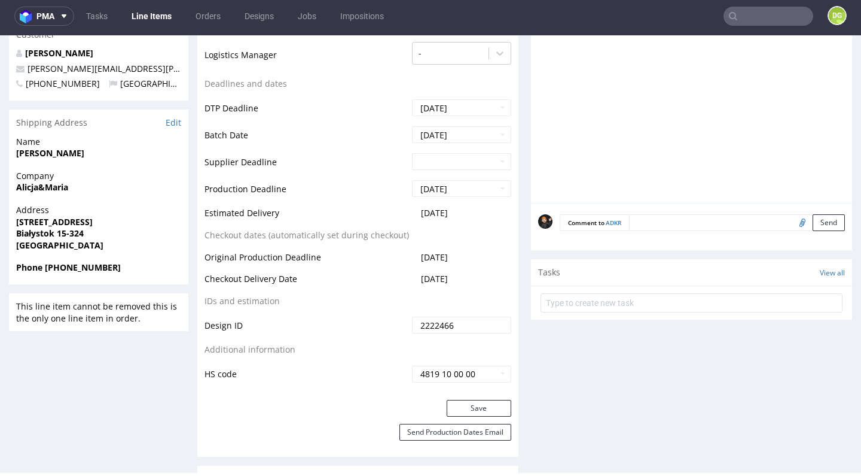
scroll to position [578, 0]
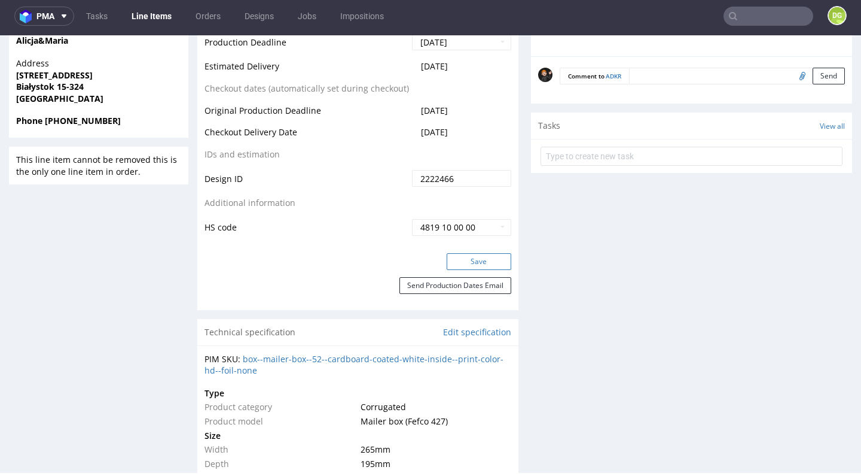
click at [485, 254] on button "Save" at bounding box center [479, 261] width 65 height 17
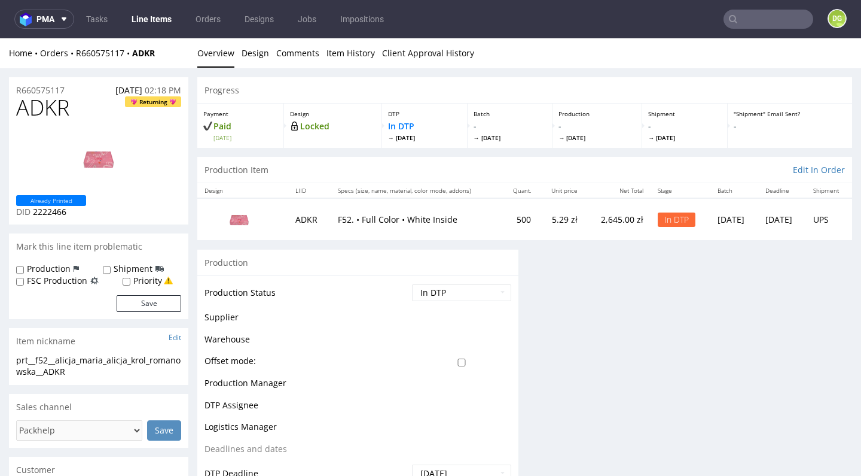
scroll to position [0, 0]
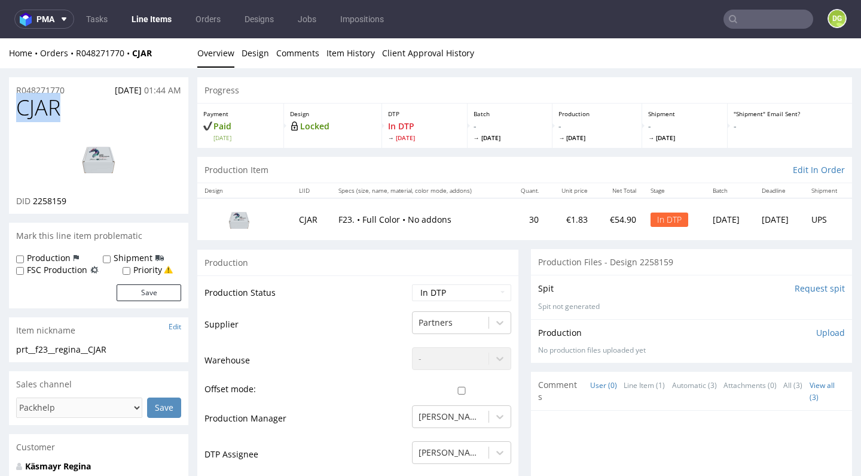
scroll to position [3, 0]
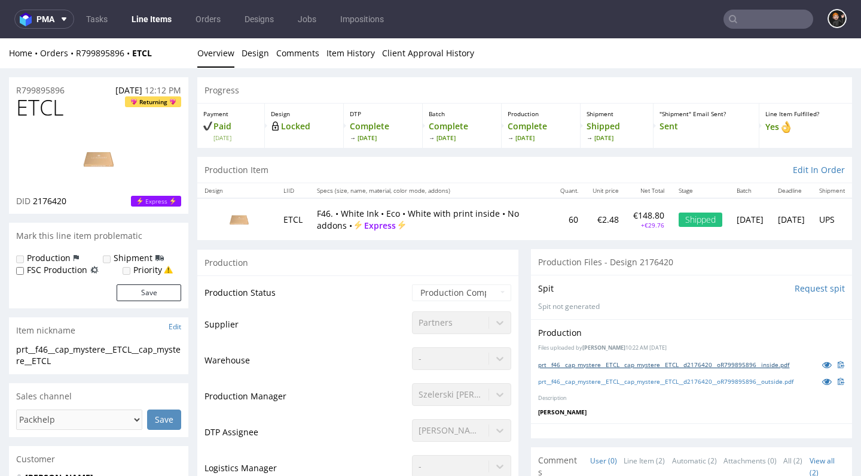
click at [705, 363] on link "prt__f46__cap_mystere__ETCL__cap_mystere__ETCL__d2176420__oR799895896__inside.p…" at bounding box center [663, 364] width 251 height 8
click at [654, 379] on link "prt__f46__cap_mystere__ETCL__cap_mystere__ETCL__d2176420__oR799895896__outside.…" at bounding box center [665, 381] width 255 height 8
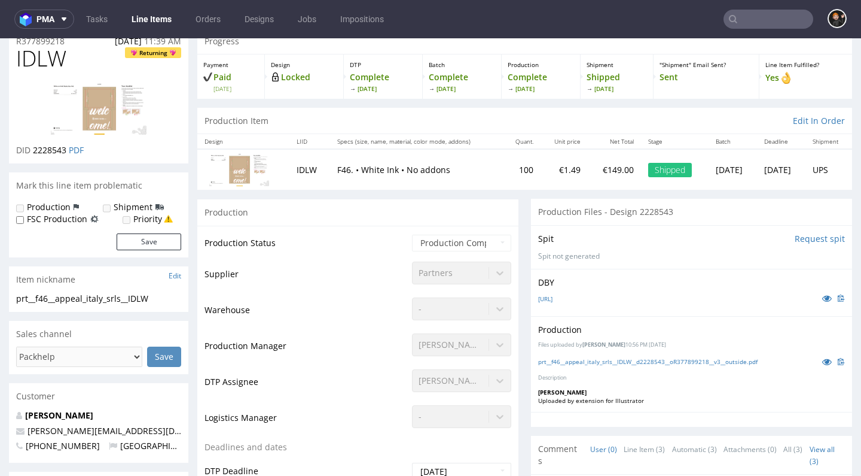
scroll to position [51, 0]
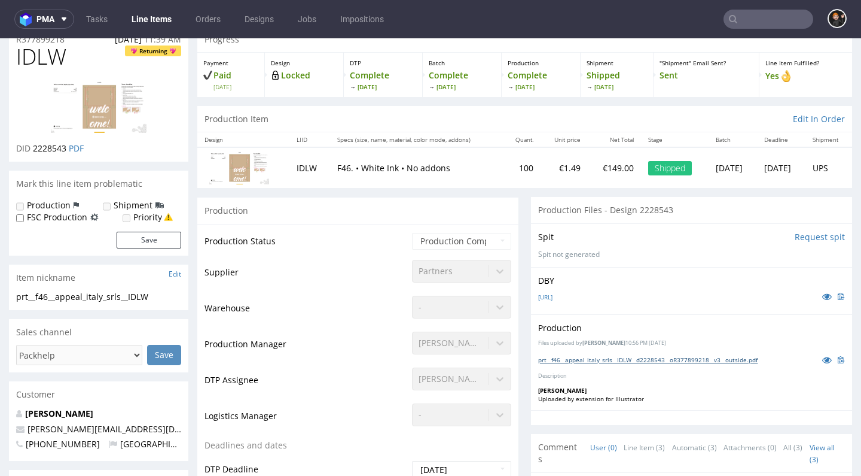
click at [639, 364] on link "prt__f46__appeal_italy_srls__IDLW__d2228543__oR377899218__v3__outside.pdf" at bounding box center [648, 359] width 220 height 8
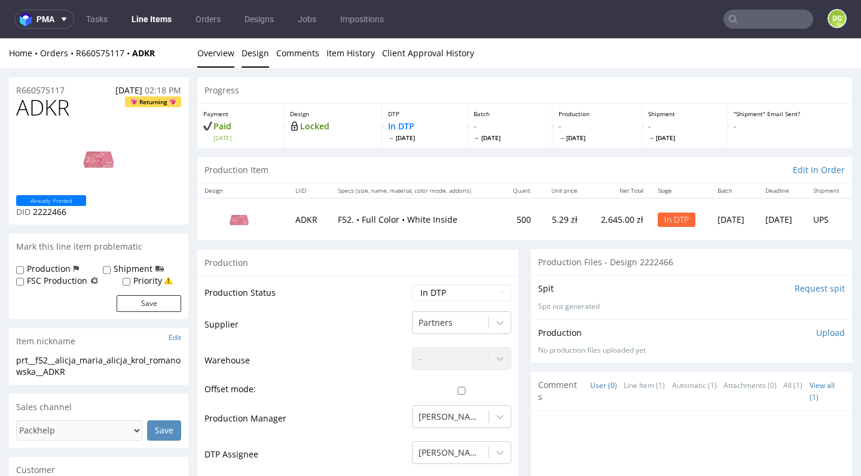
click at [260, 55] on link "Design" at bounding box center [256, 52] width 28 height 29
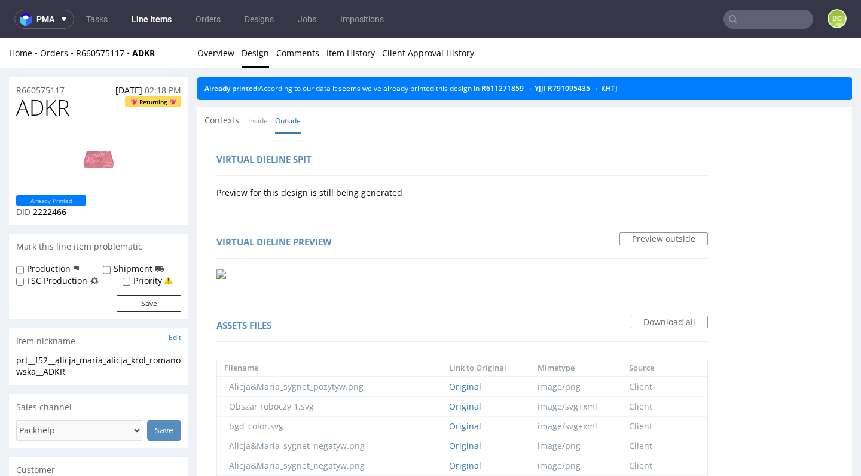
click at [197, 51] on div "Home Orders R660575117 ADKR Overview Design Comments Item History Client Approv…" at bounding box center [430, 53] width 861 height 30
click at [202, 53] on link "Overview" at bounding box center [215, 52] width 37 height 29
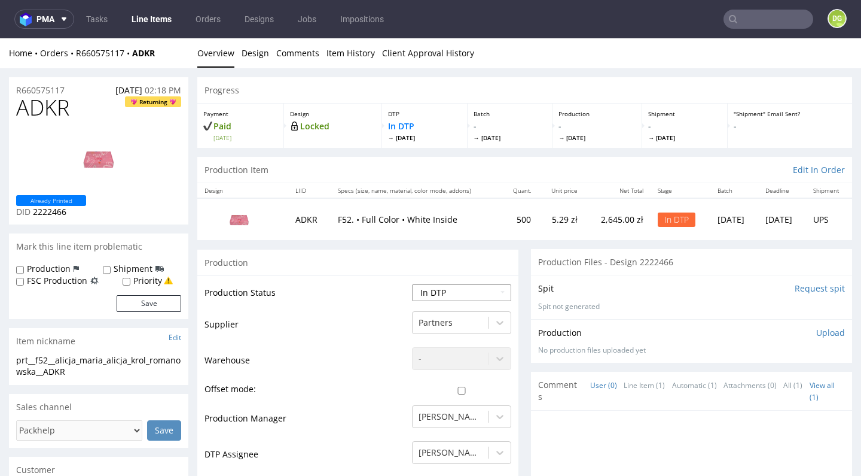
select select "dtp_ca_needed"
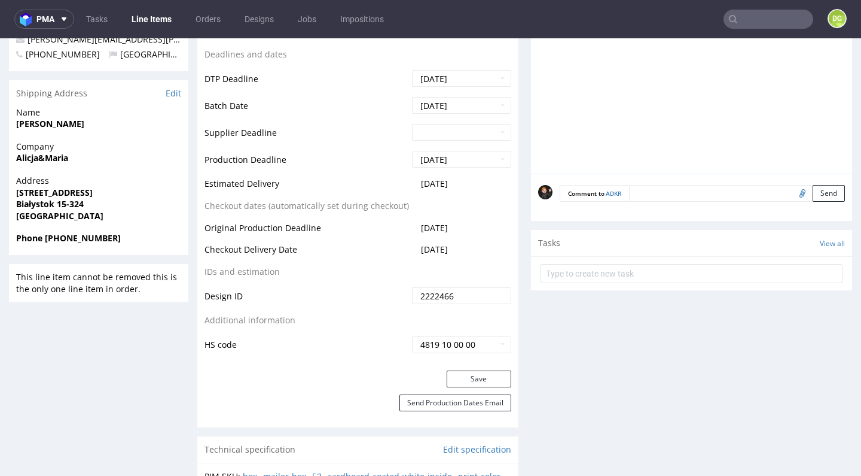
scroll to position [465, 0]
click at [476, 376] on button "Save" at bounding box center [479, 378] width 65 height 17
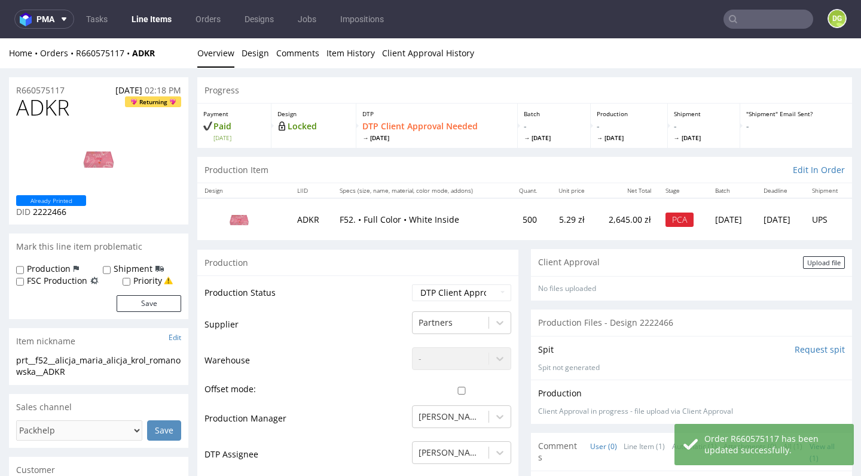
scroll to position [0, 0]
click at [809, 267] on div "Client Approval Upload file" at bounding box center [691, 262] width 321 height 27
click at [809, 263] on div "Upload file" at bounding box center [824, 262] width 42 height 13
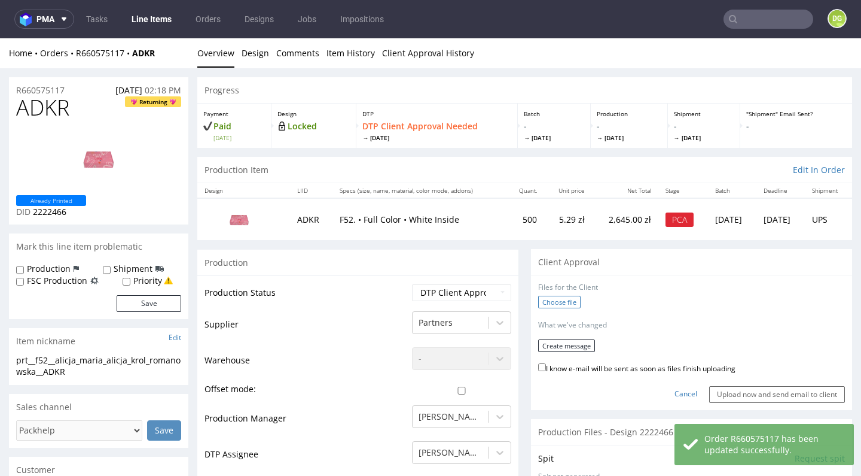
click at [572, 300] on label "Choose file" at bounding box center [559, 302] width 42 height 13
click at [0, 38] on input "Choose file" at bounding box center [0, 38] width 0 height 0
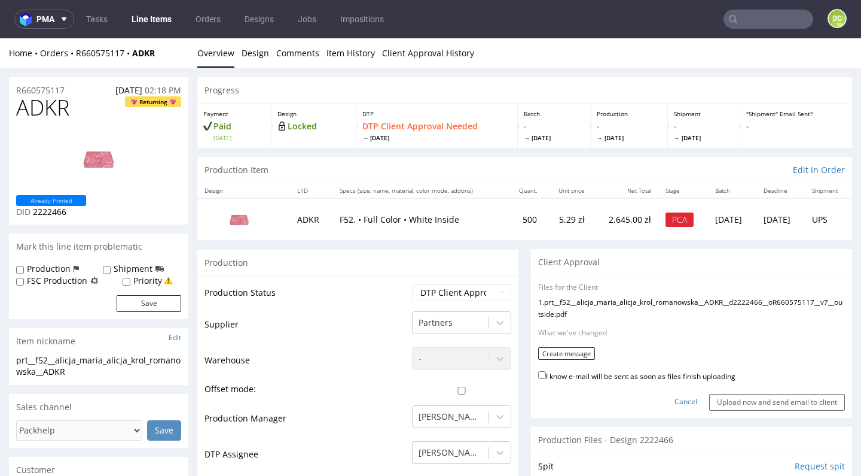
click at [634, 382] on label "I know e-mail will be sent as soon as files finish uploading" at bounding box center [636, 374] width 197 height 13
click at [546, 379] on input "I know e-mail will be sent as soon as files finish uploading" at bounding box center [542, 375] width 8 height 8
checkbox input "true"
click at [569, 360] on button "Create message" at bounding box center [566, 353] width 57 height 13
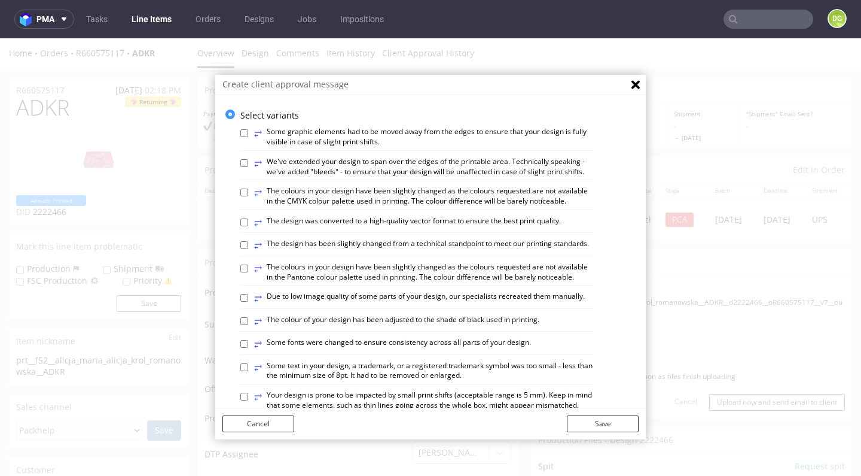
click at [462, 243] on label "⥂ The design has been slightly changed from a technical standpoint to meet our …" at bounding box center [421, 245] width 335 height 13
click at [248, 243] on input "⥂ The design has been slightly changed from a technical standpoint to meet our …" at bounding box center [244, 245] width 8 height 8
click at [458, 242] on label "⥂ The design has been slightly changed from a technical standpoint to meet our …" at bounding box center [421, 245] width 335 height 13
click at [248, 242] on input "⥂ The design has been slightly changed from a technical standpoint to meet our …" at bounding box center [244, 245] width 8 height 8
checkbox input "false"
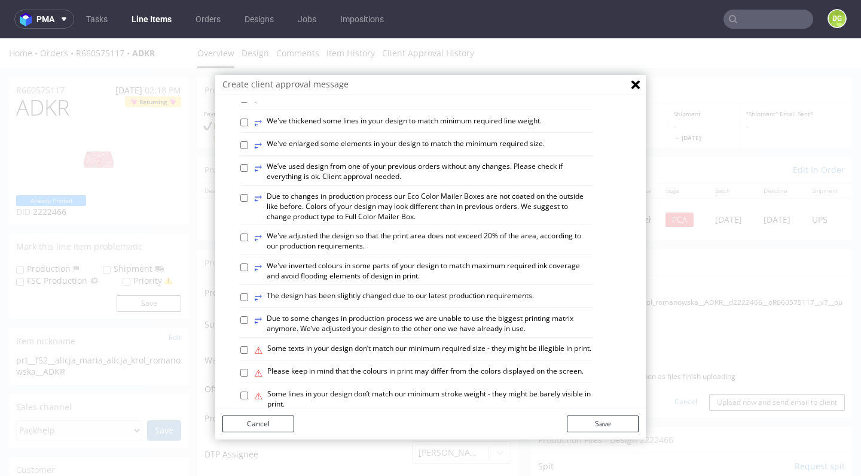
scroll to position [472, 0]
click at [395, 162] on label "⥂ We’ve used design from one of your previous orders without any changes. Pleas…" at bounding box center [423, 171] width 339 height 20
click at [248, 163] on input "⥂ We’ve used design from one of your previous orders without any changes. Pleas…" at bounding box center [244, 167] width 8 height 8
checkbox input "true"
click at [610, 425] on button "Save" at bounding box center [603, 423] width 72 height 17
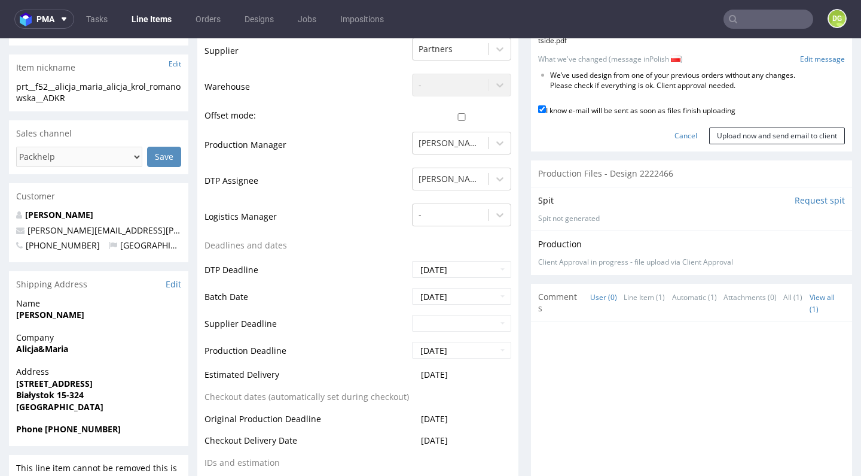
scroll to position [283, 0]
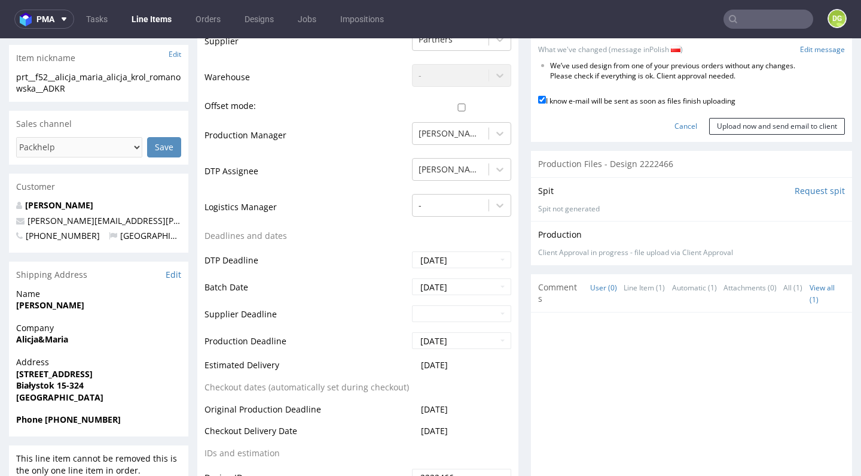
click at [15, 173] on div "Customer" at bounding box center [98, 186] width 179 height 26
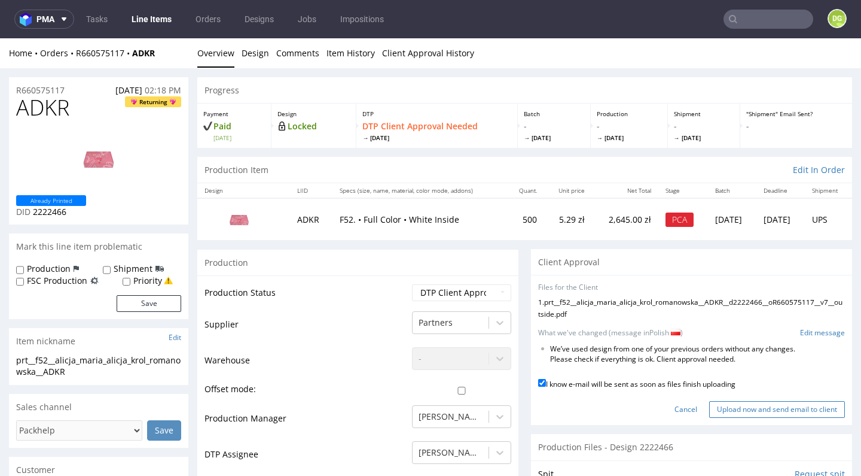
scroll to position [0, 0]
click at [754, 406] on input "Upload now and send email to client" at bounding box center [777, 409] width 136 height 17
click at [758, 409] on input "Upload now and send email to client" at bounding box center [777, 409] width 136 height 17
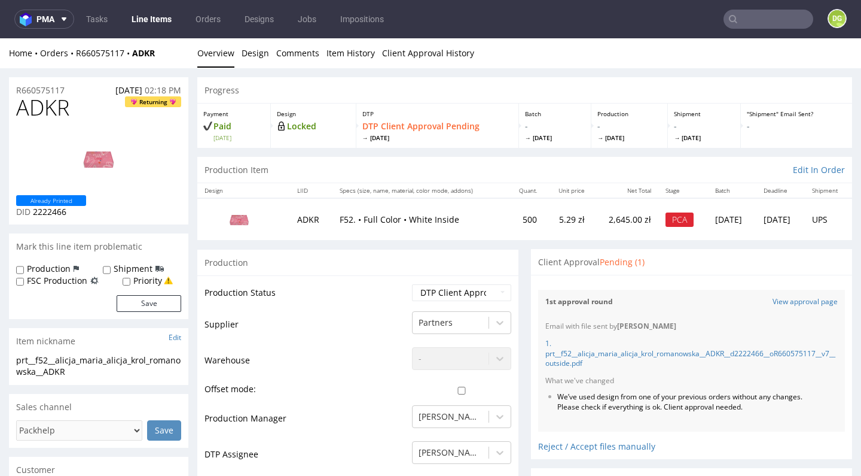
click at [146, 23] on link "Line Items" at bounding box center [151, 19] width 54 height 19
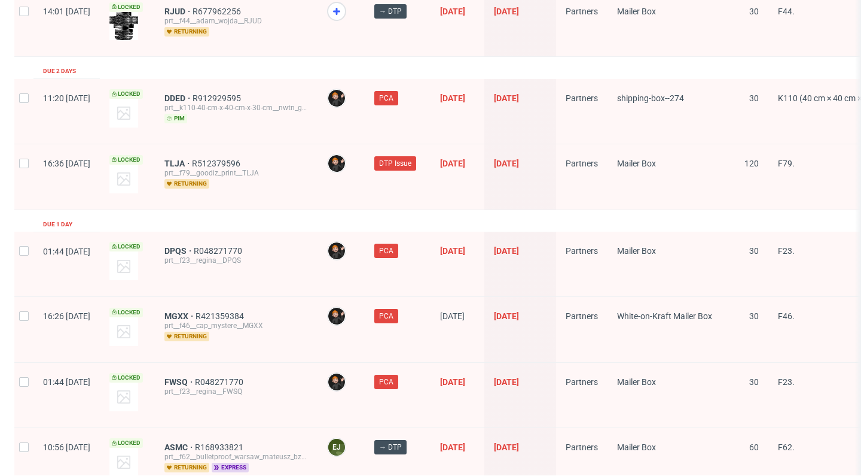
scroll to position [1962, 0]
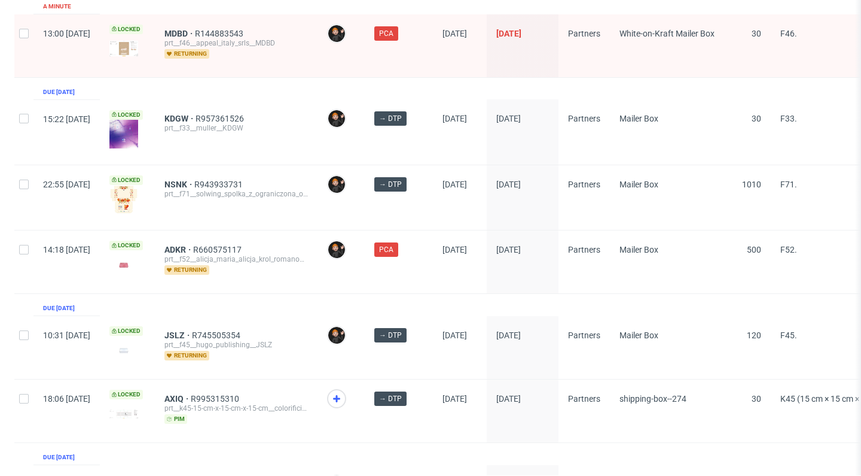
scroll to position [288, 0]
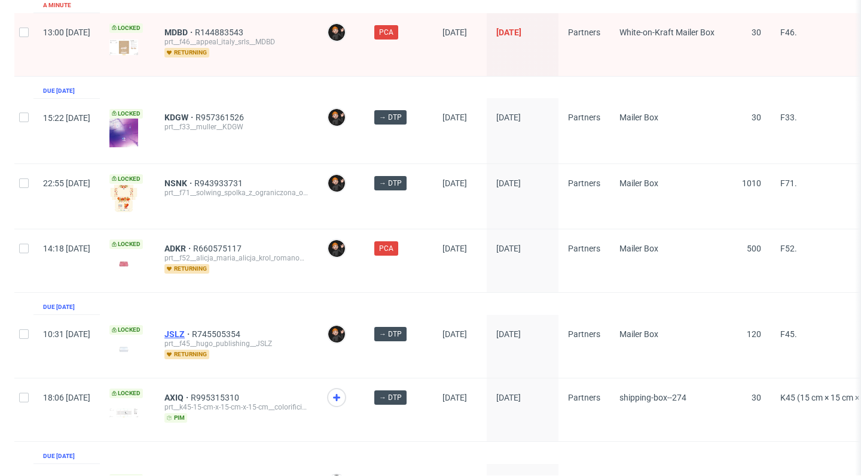
click at [192, 329] on span "JSLZ" at bounding box center [179, 334] width 28 height 10
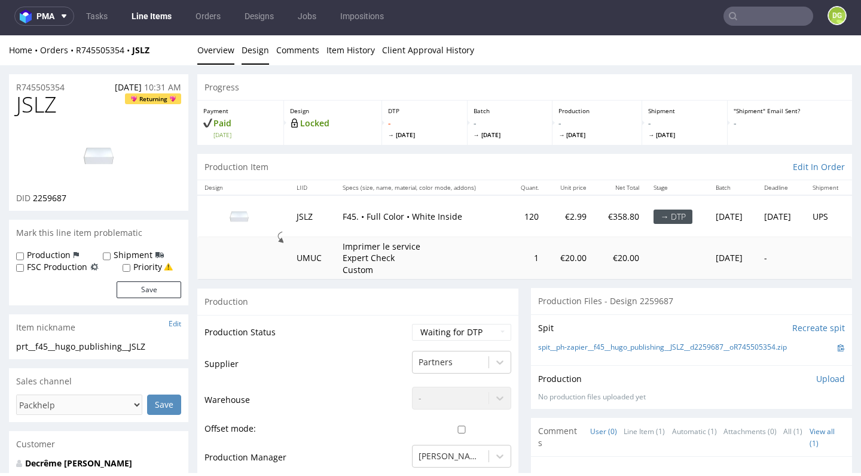
drag, startPoint x: 246, startPoint y: 51, endPoint x: 244, endPoint y: 59, distance: 8.0
click at [246, 51] on link "Design" at bounding box center [256, 49] width 28 height 29
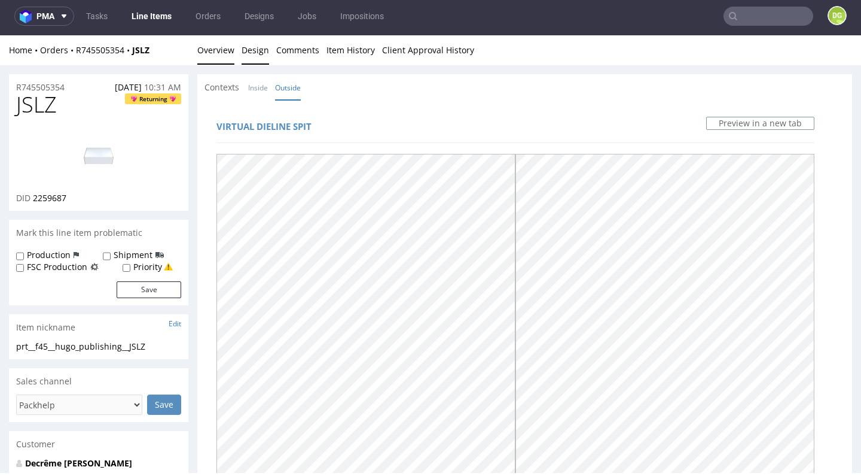
click at [214, 50] on link "Overview" at bounding box center [215, 49] width 37 height 29
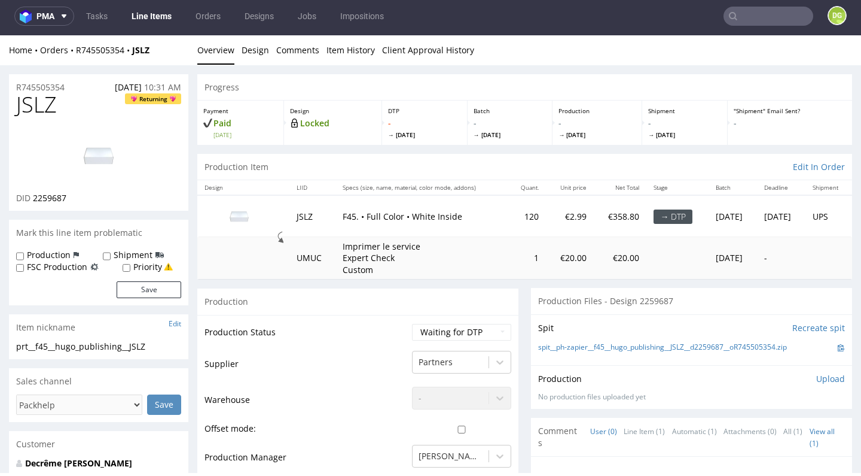
click at [230, 50] on link "Overview" at bounding box center [215, 49] width 37 height 29
click at [142, 25] on link "Line Items" at bounding box center [151, 16] width 54 height 19
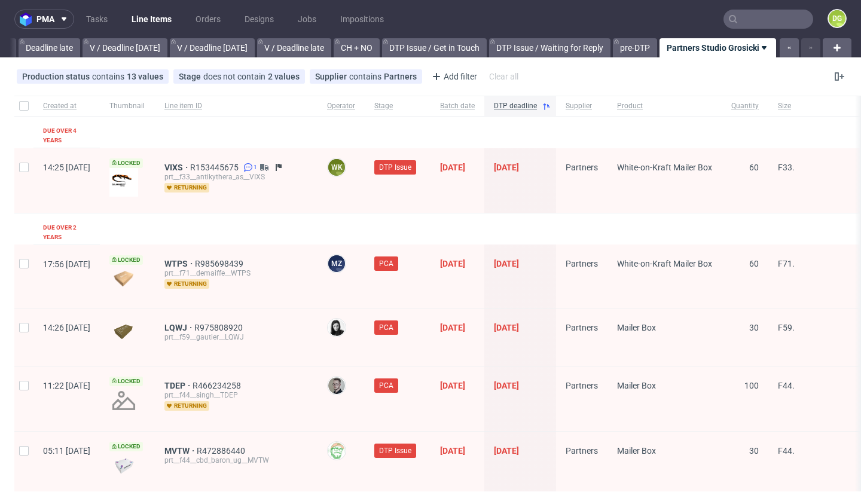
scroll to position [2, 0]
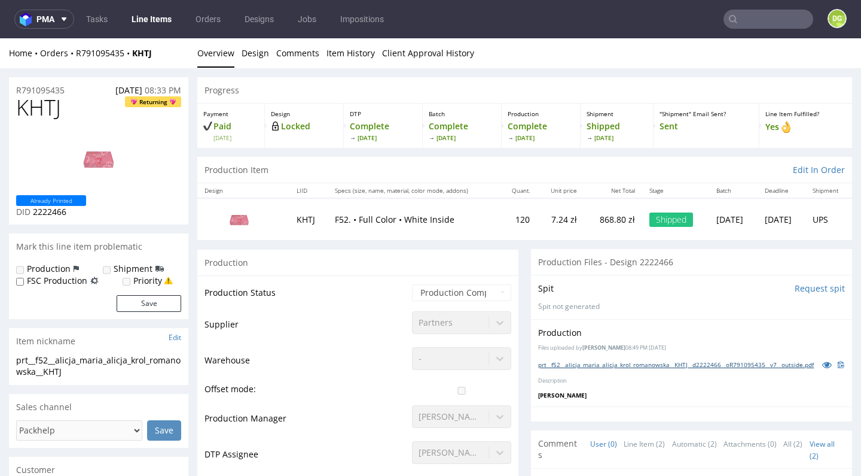
click at [658, 363] on link "prt__f52__alicja_maria_alicja_krol_romanowska__KHTJ__d2222466__oR791095435__v7_…" at bounding box center [676, 364] width 276 height 8
